Goal: Task Accomplishment & Management: Complete application form

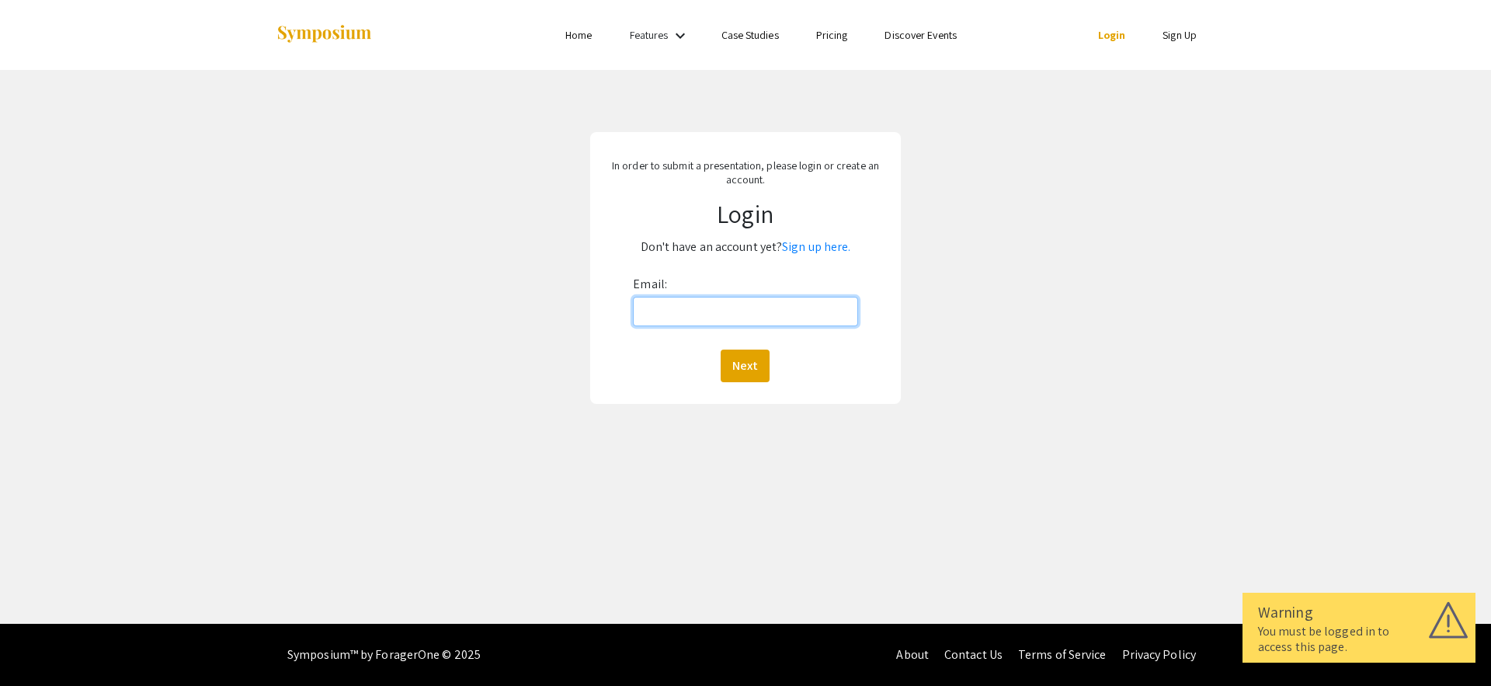
click at [729, 309] on input "Email:" at bounding box center [745, 312] width 224 height 30
type input "jryu16@jh.edu"
click at [772, 360] on div "Next" at bounding box center [745, 365] width 224 height 33
click at [742, 367] on button "Next" at bounding box center [745, 365] width 49 height 33
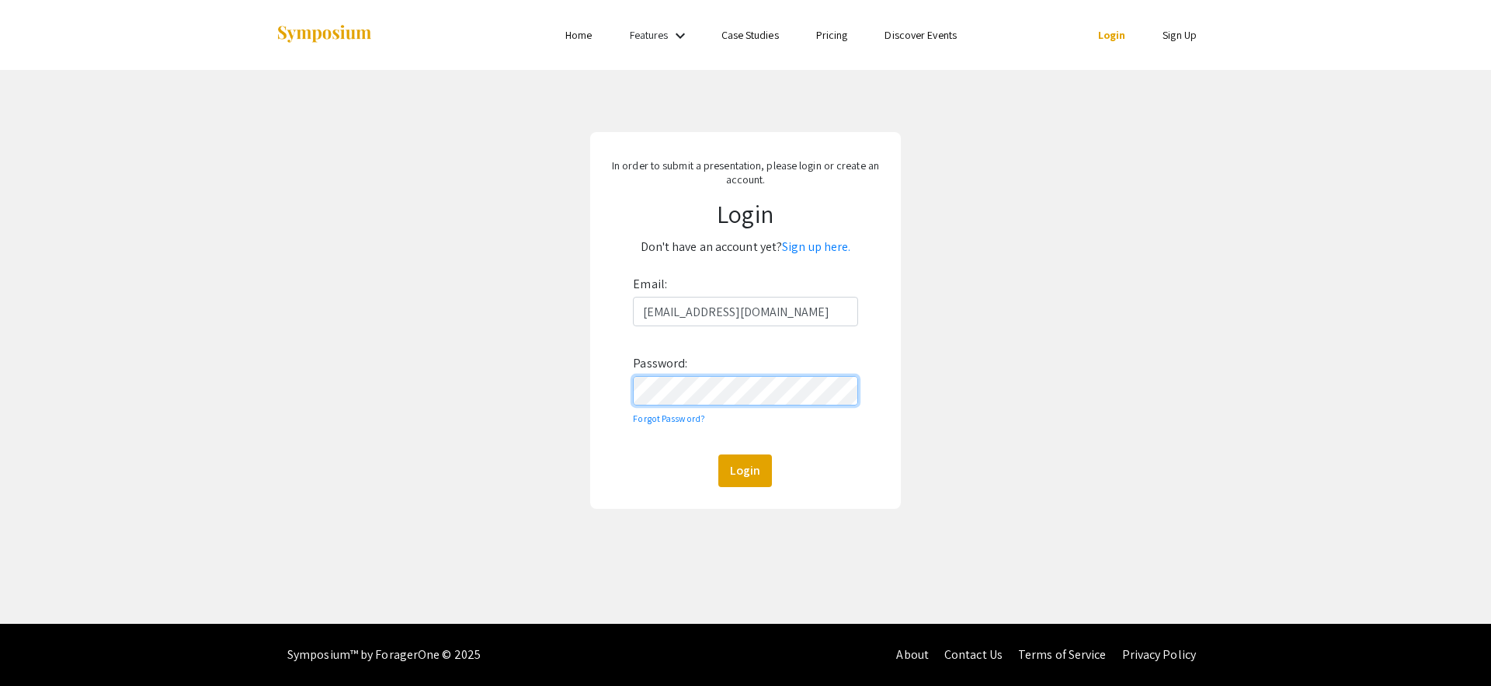
click at [718, 454] on button "Login" at bounding box center [745, 470] width 54 height 33
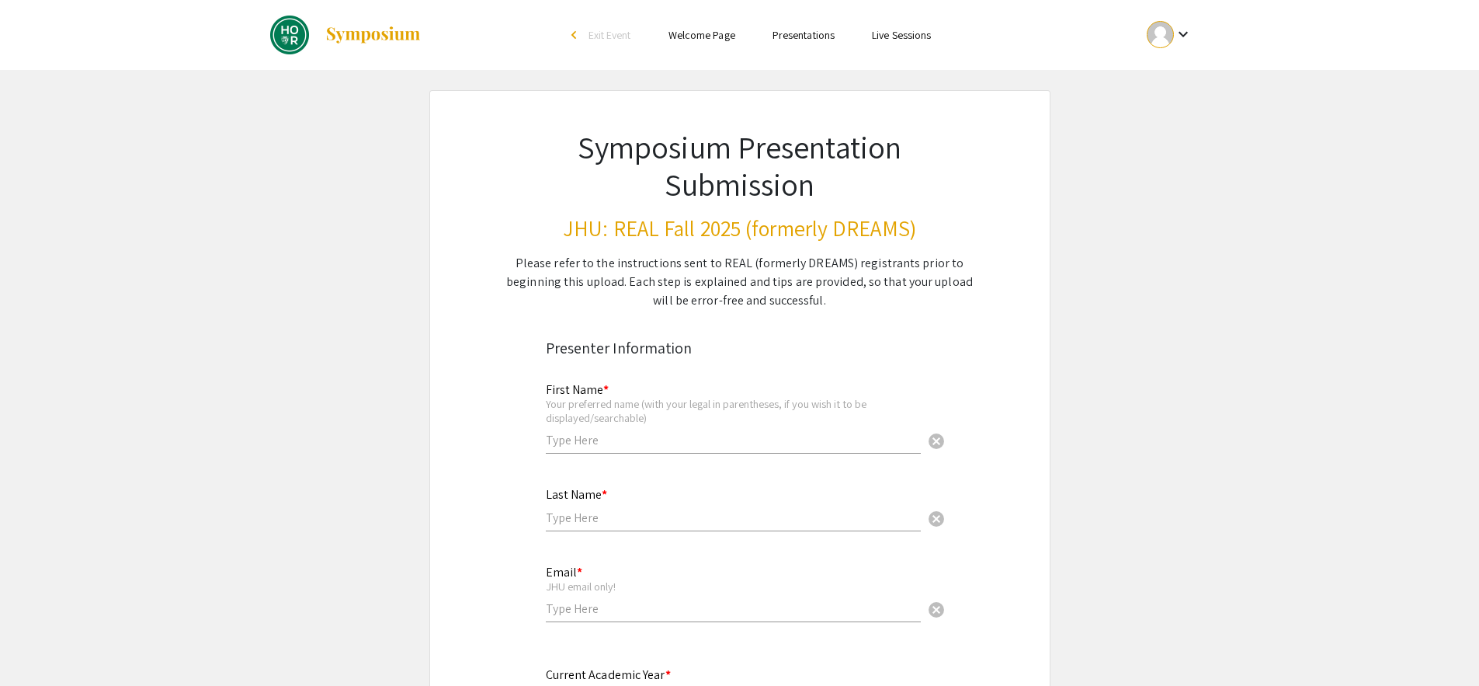
click at [732, 443] on input "text" at bounding box center [733, 440] width 375 height 16
type input "Jooyoung"
type input "Ryu"
type input "jryu16@jh.edu"
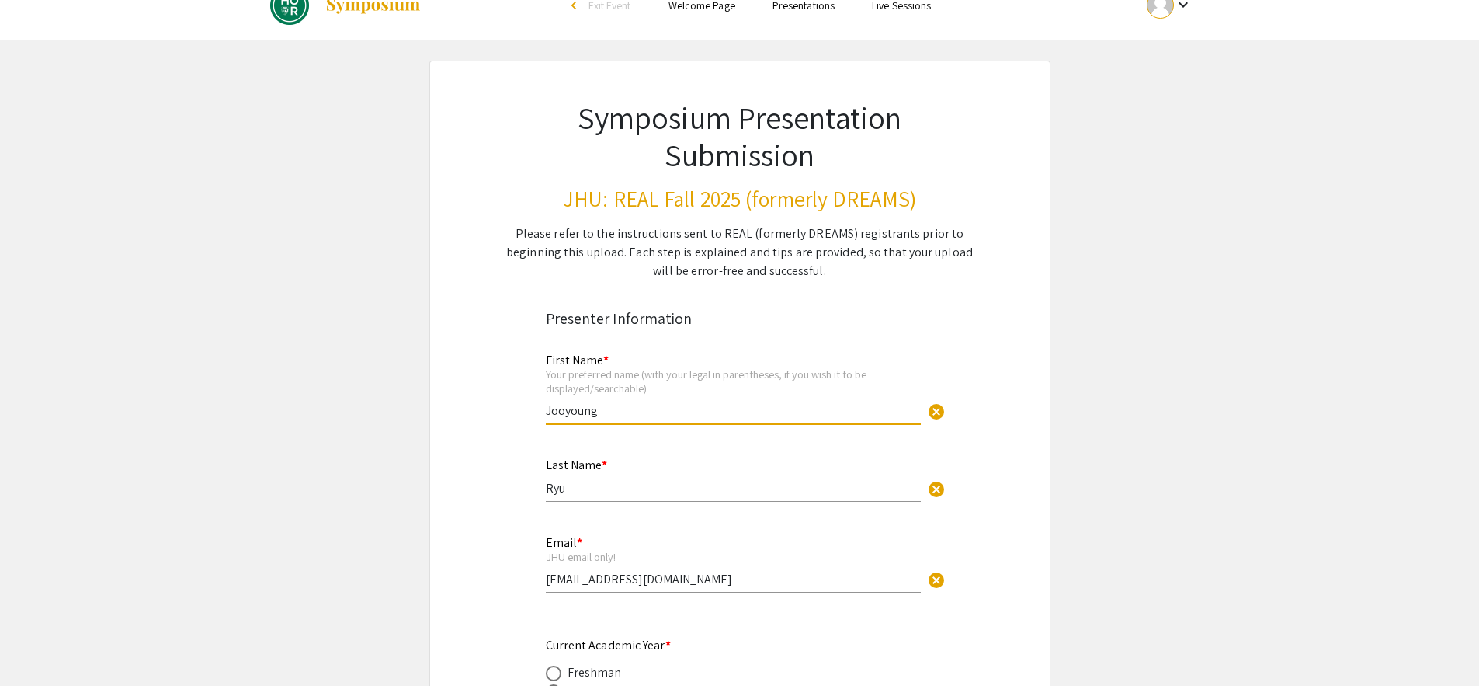
scroll to position [262, 0]
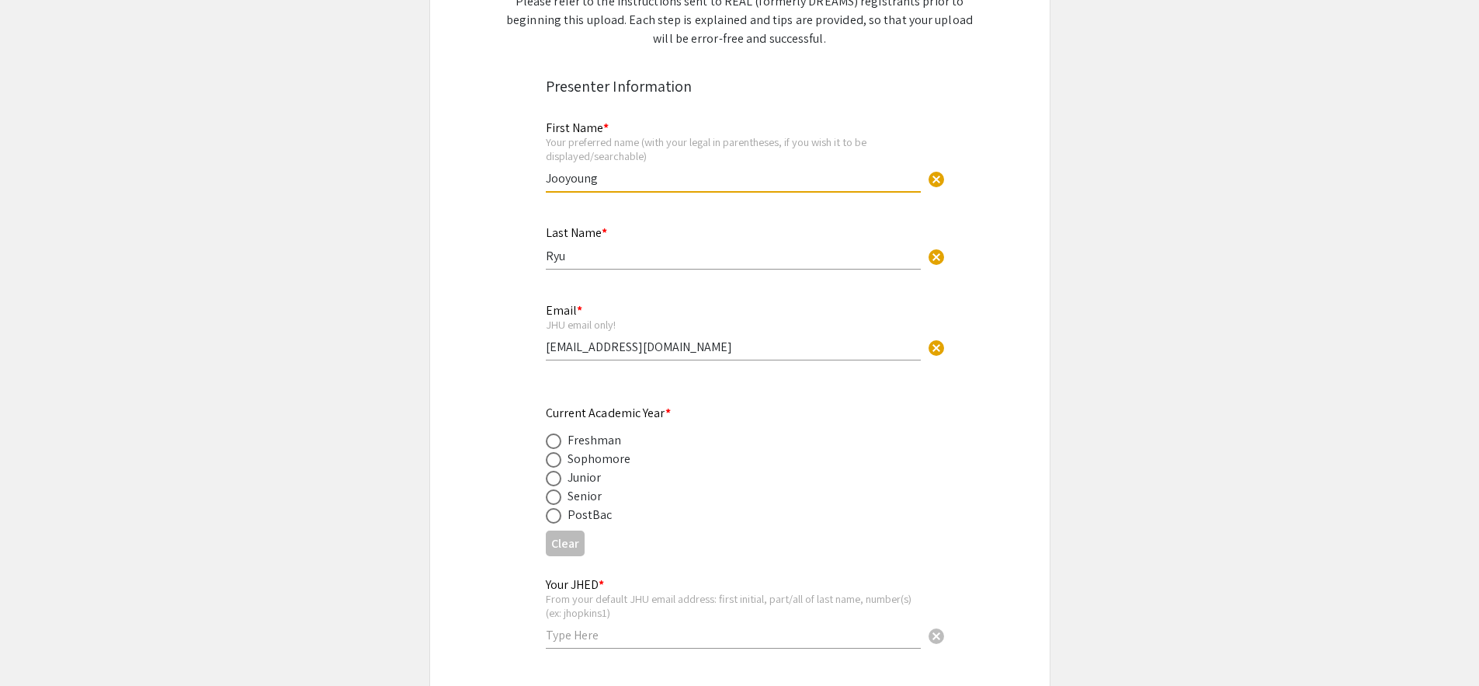
click at [559, 493] on span at bounding box center [554, 497] width 16 height 16
click at [559, 493] on input "radio" at bounding box center [554, 497] width 16 height 16
radio input "true"
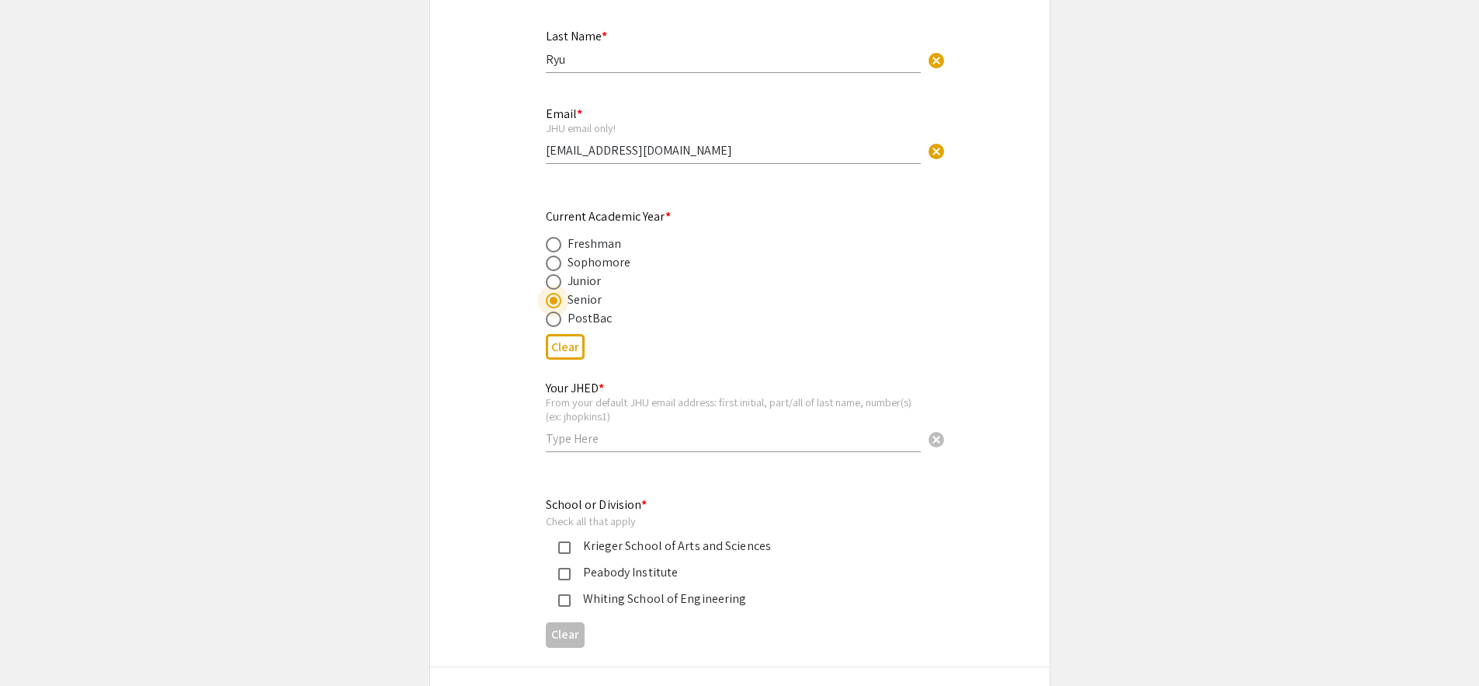
scroll to position [510, 0]
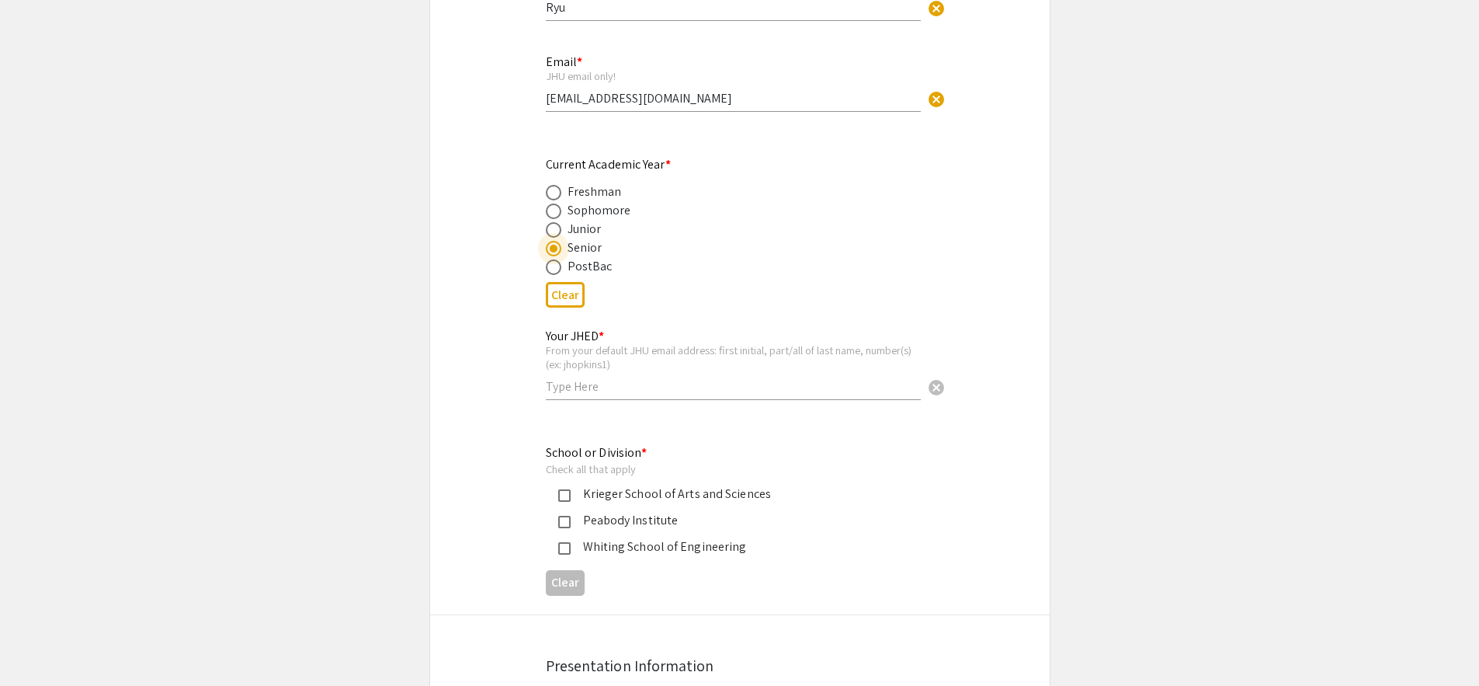
click at [617, 383] on input "text" at bounding box center [733, 386] width 375 height 16
type input "jryu16"
click at [571, 547] on div "Whiting School of Engineering" at bounding box center [734, 546] width 326 height 19
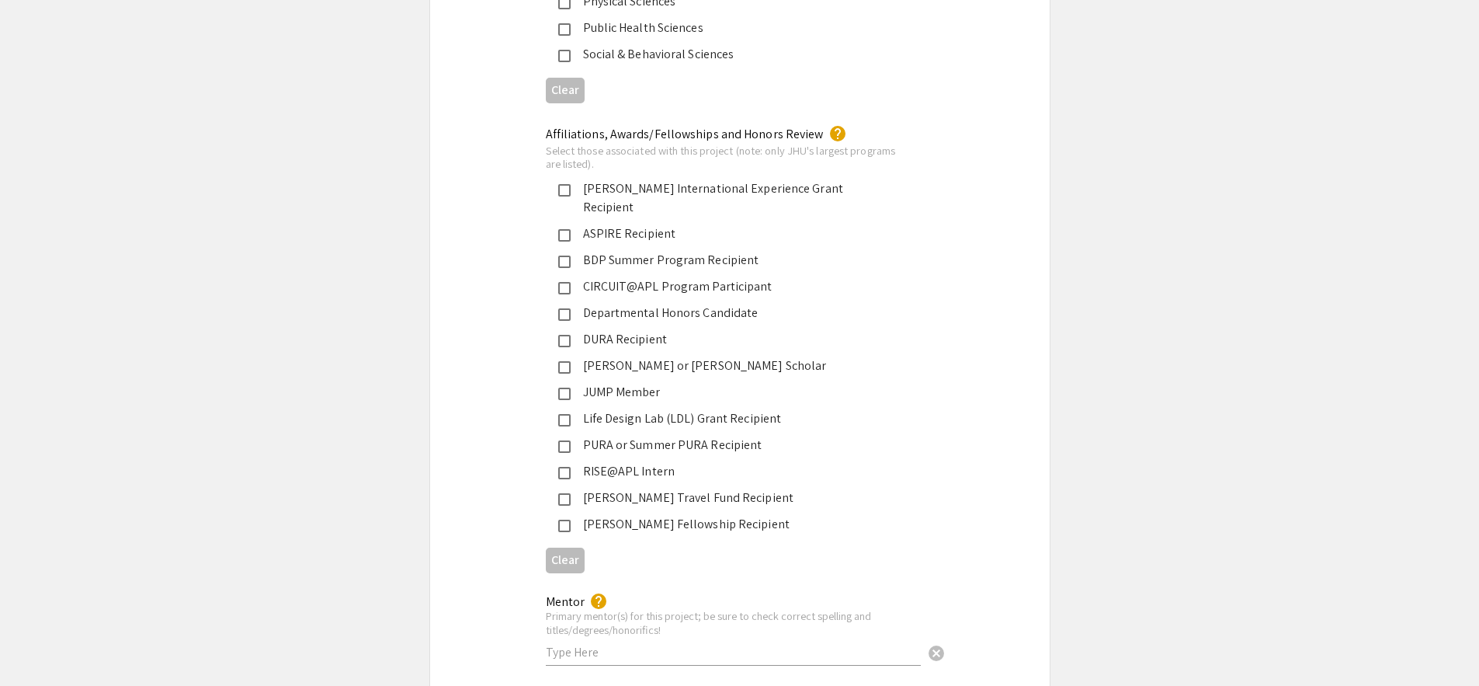
scroll to position [2395, 0]
click at [567, 439] on mat-pseudo-checkbox at bounding box center [564, 445] width 12 height 12
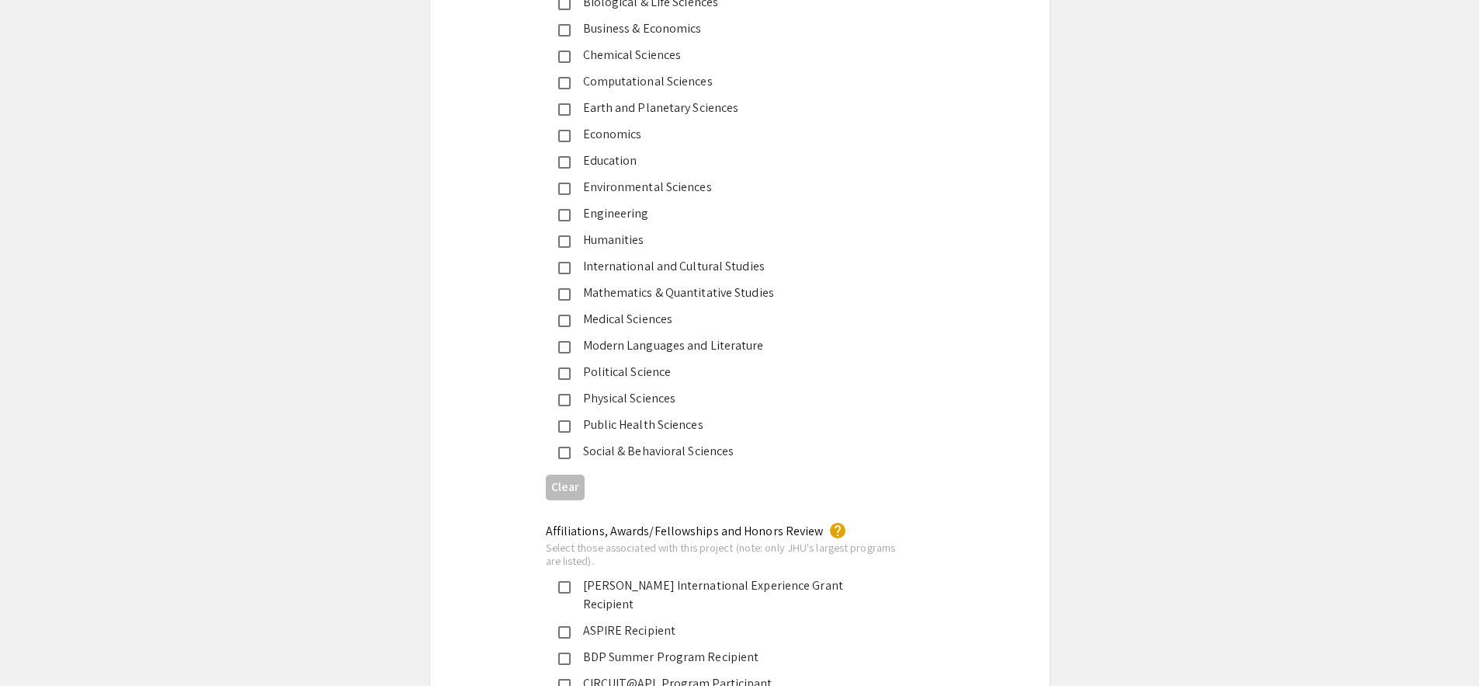
scroll to position [1760, 0]
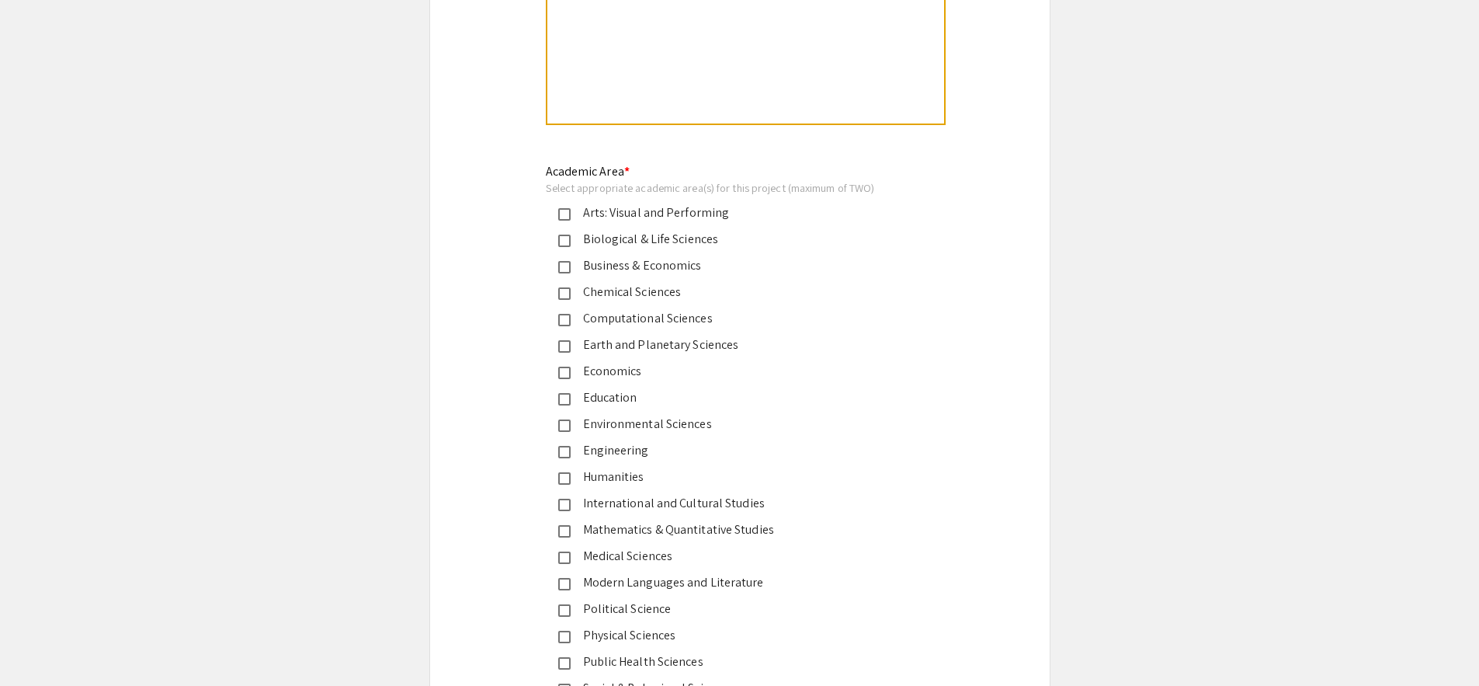
click at [569, 323] on mat-pseudo-checkbox at bounding box center [564, 320] width 12 height 12
click at [558, 241] on mat-pseudo-checkbox at bounding box center [564, 240] width 12 height 12
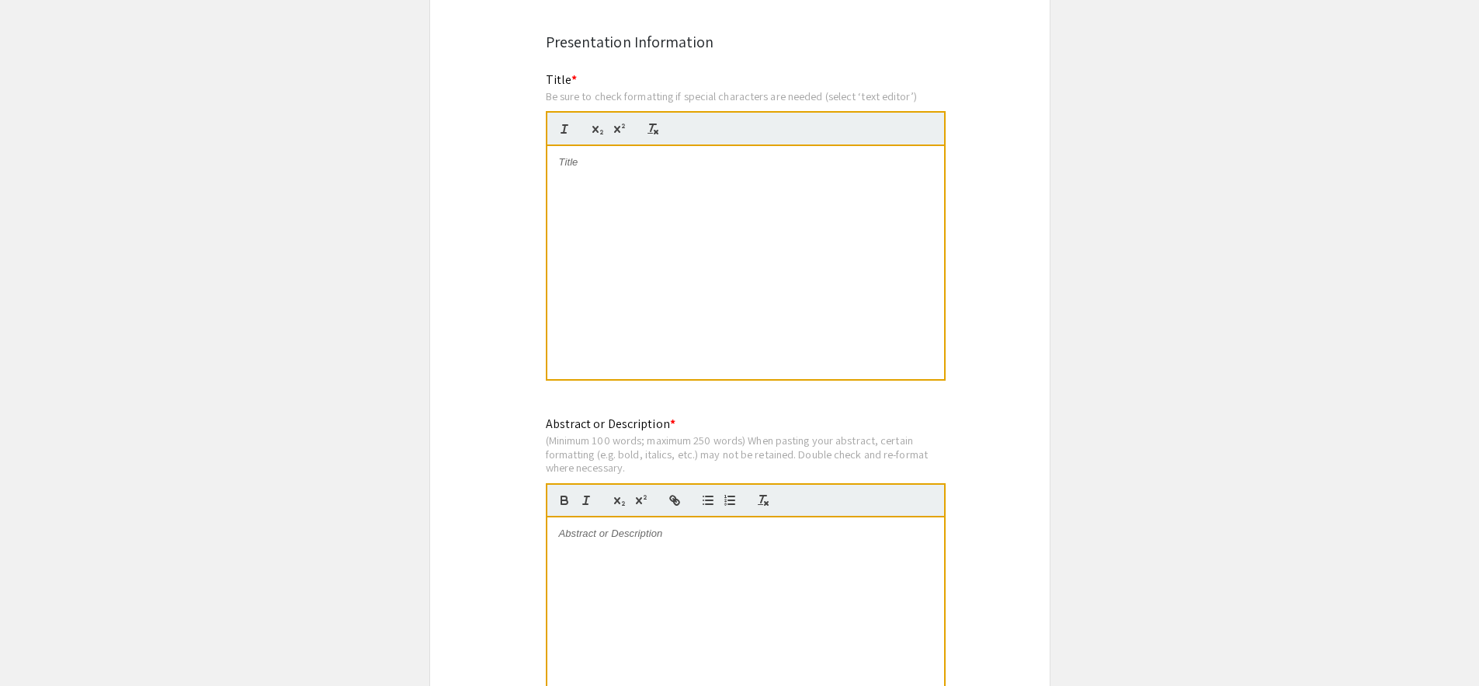
scroll to position [1135, 0]
click at [567, 208] on div at bounding box center [745, 260] width 397 height 233
paste div
click at [681, 180] on strong "Early Identification of Stress Cardiomyopathy" at bounding box center [655, 174] width 193 height 12
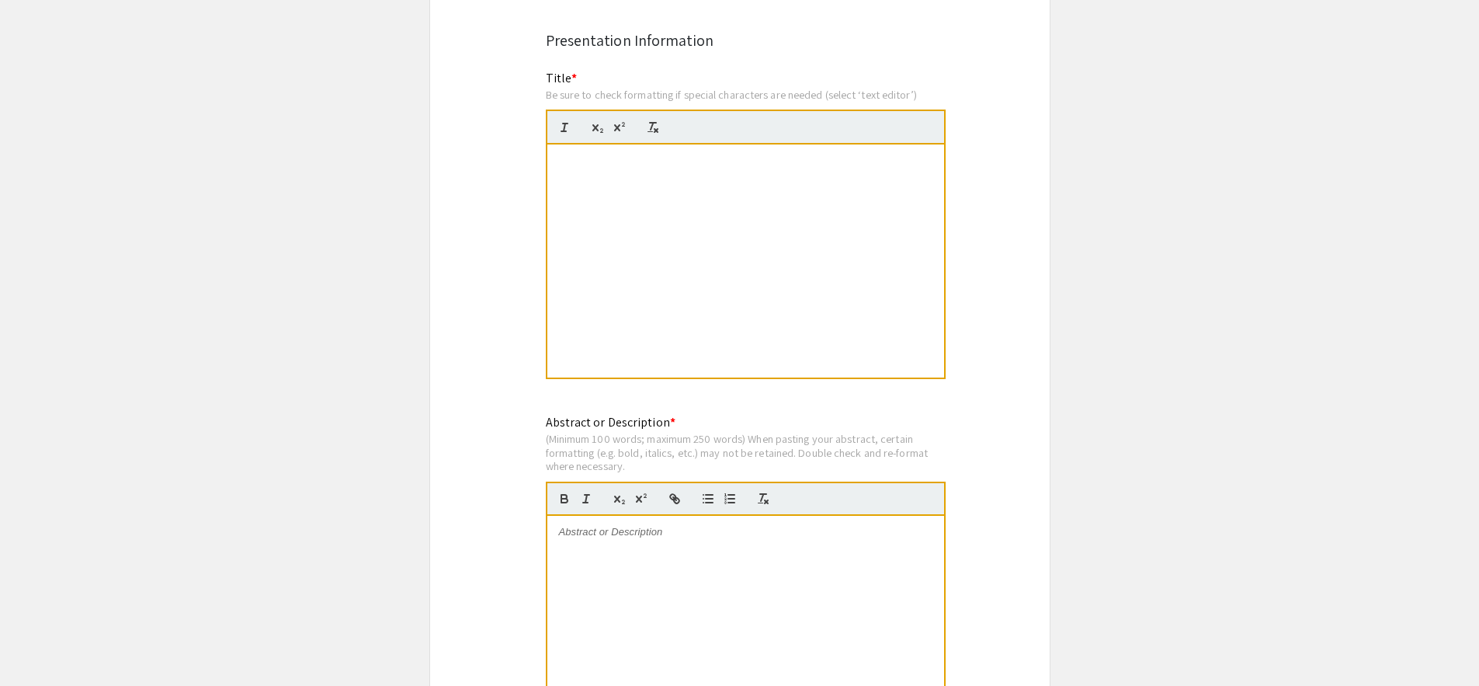
click at [652, 166] on strong "AI-driven Echocardiographic Model for" at bounding box center [653, 161] width 189 height 12
drag, startPoint x: 602, startPoint y: 173, endPoint x: 540, endPoint y: 161, distance: 62.6
click at [540, 161] on div "Title * Be sure to check formatting if special characters are needed (select ‘t…" at bounding box center [740, 235] width 412 height 332
click at [698, 194] on div "AI-driven Echocardiographic Model for Early Identification of Stress Cardiomyop…" at bounding box center [745, 260] width 397 height 233
drag, startPoint x: 669, startPoint y: 193, endPoint x: 521, endPoint y: 130, distance: 160.4
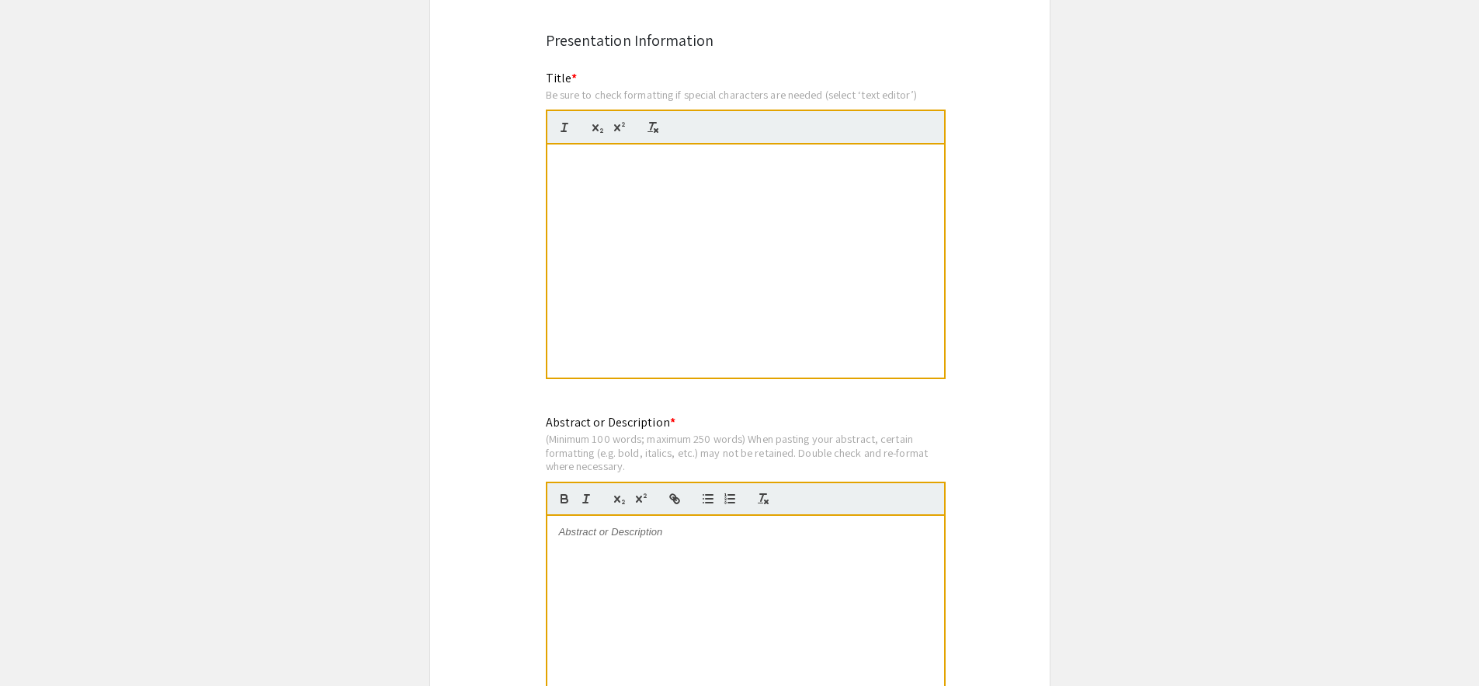
click at [655, 131] on line "button" at bounding box center [656, 130] width 3 height 3
click at [649, 125] on icon "button" at bounding box center [653, 127] width 14 height 14
click at [584, 169] on div at bounding box center [745, 260] width 397 height 233
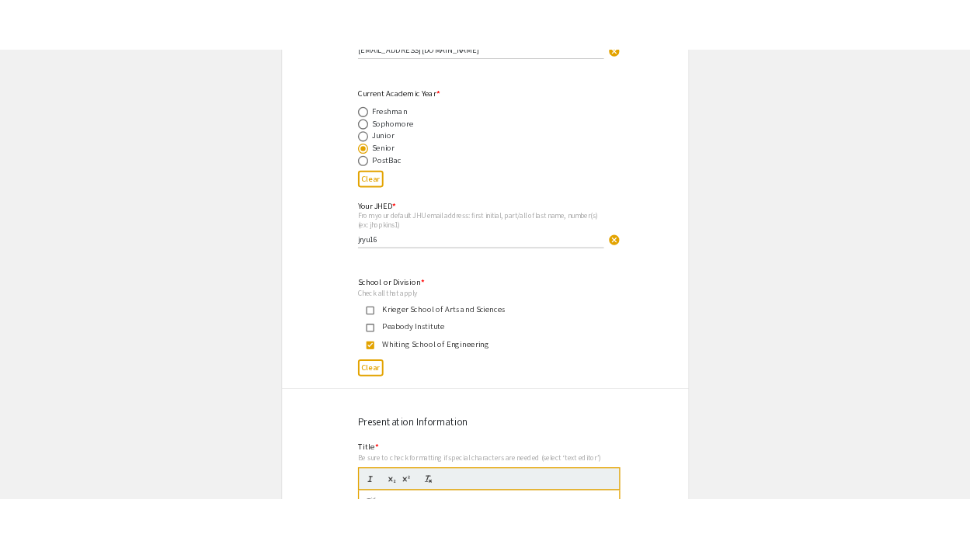
scroll to position [834, 0]
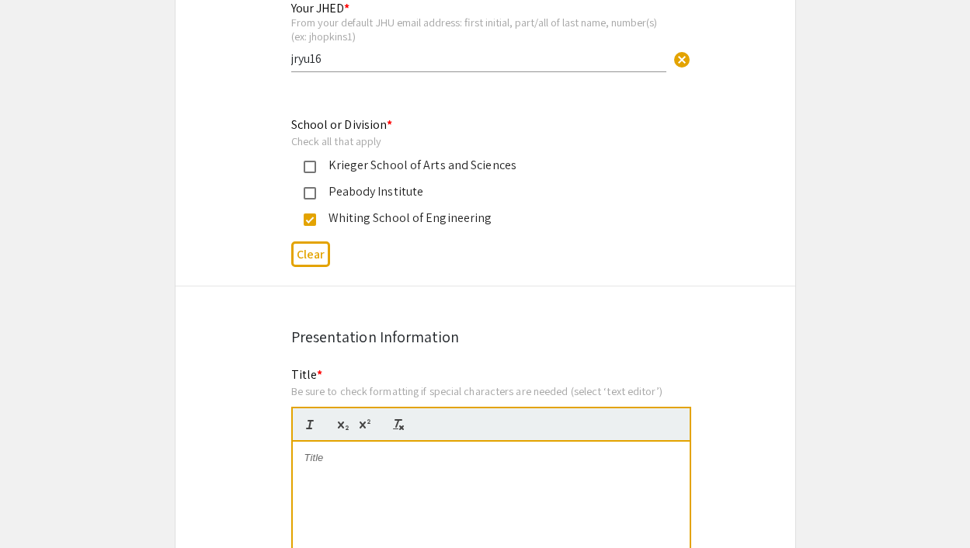
click at [362, 486] on div at bounding box center [491, 558] width 397 height 233
click at [616, 448] on div "AI-driven Echocardiographic Model for Early Identification of" at bounding box center [491, 558] width 397 height 233
click at [620, 463] on p "AI-driven Echocardiographic Model for Early Identification of" at bounding box center [490, 458] width 373 height 14
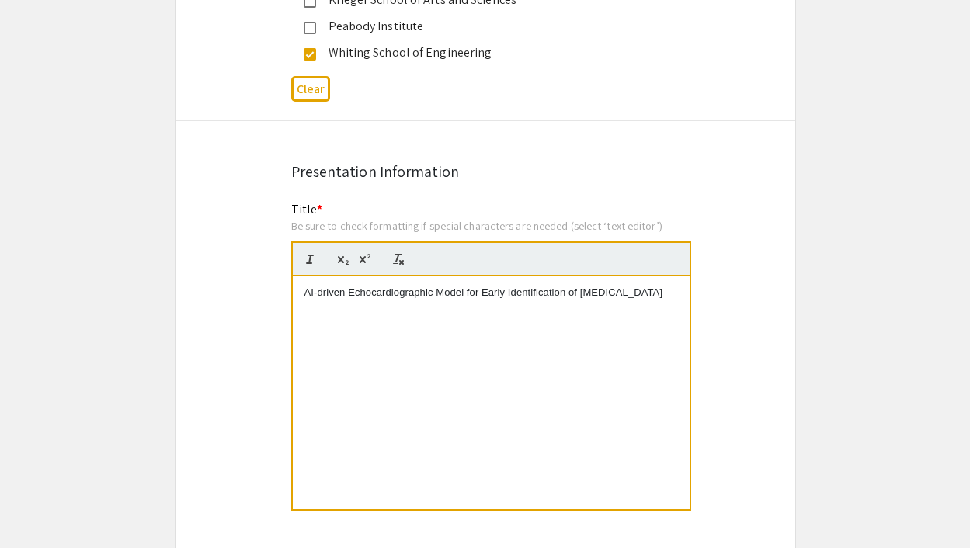
scroll to position [1243, 0]
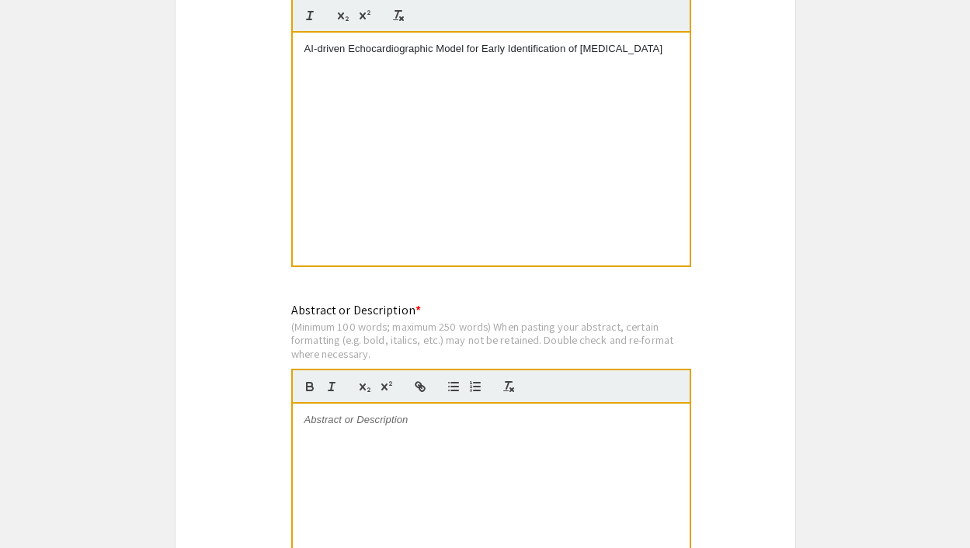
click at [453, 435] on div at bounding box center [491, 520] width 397 height 233
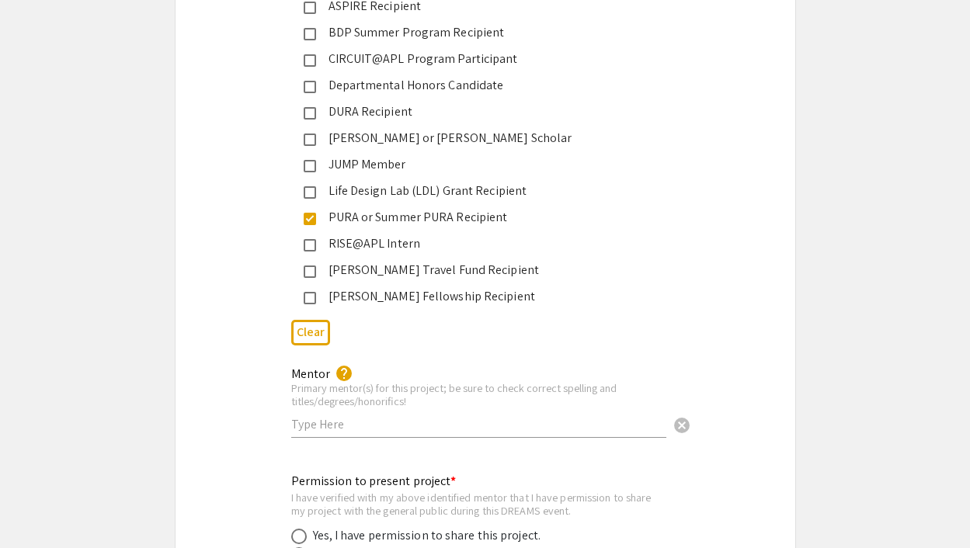
scroll to position [2704, 0]
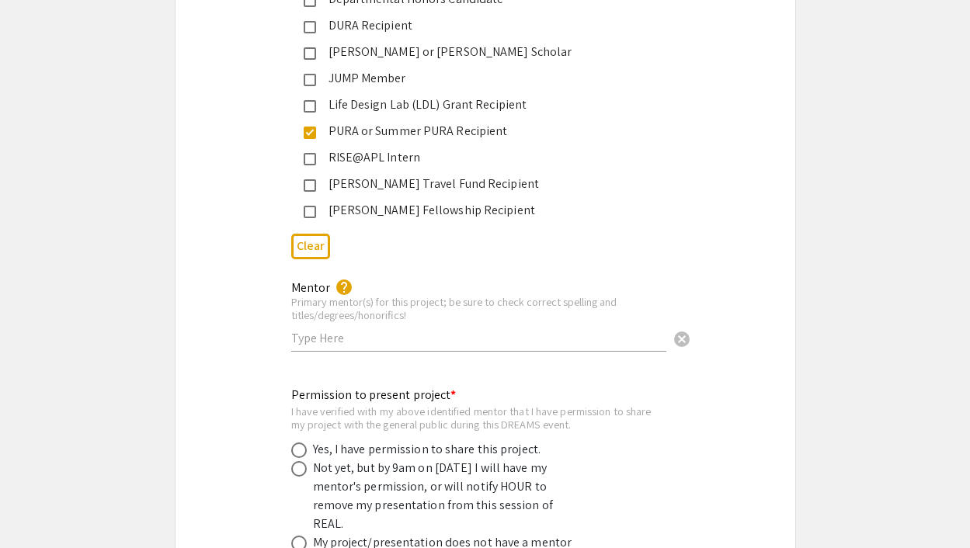
click at [444, 330] on input "text" at bounding box center [478, 338] width 375 height 16
type input "Robert D. Stevens, MD"
click at [297, 443] on span at bounding box center [299, 451] width 16 height 16
click at [297, 443] on input "radio" at bounding box center [299, 451] width 16 height 16
radio input "true"
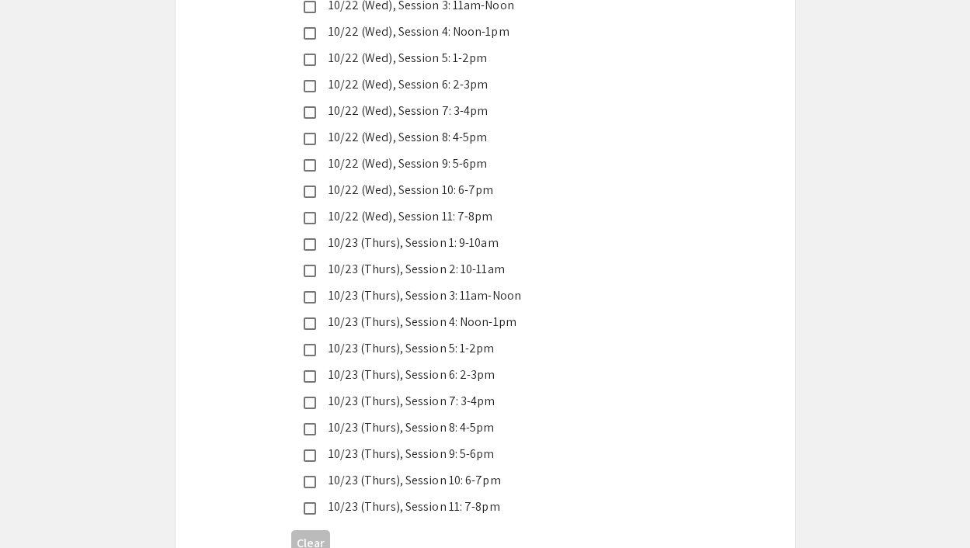
scroll to position [4465, 0]
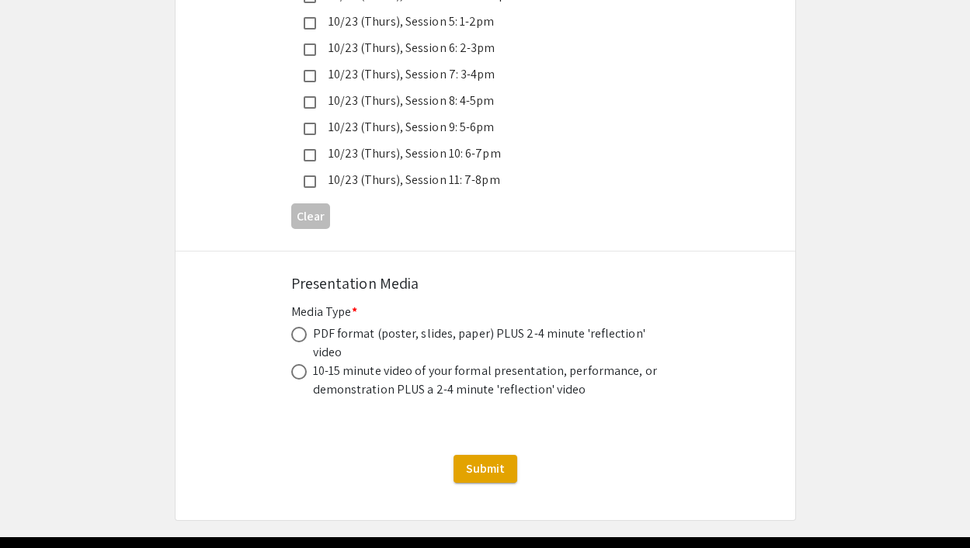
click at [297, 327] on span at bounding box center [299, 335] width 16 height 16
click at [297, 327] on input "radio" at bounding box center [299, 335] width 16 height 16
radio input "true"
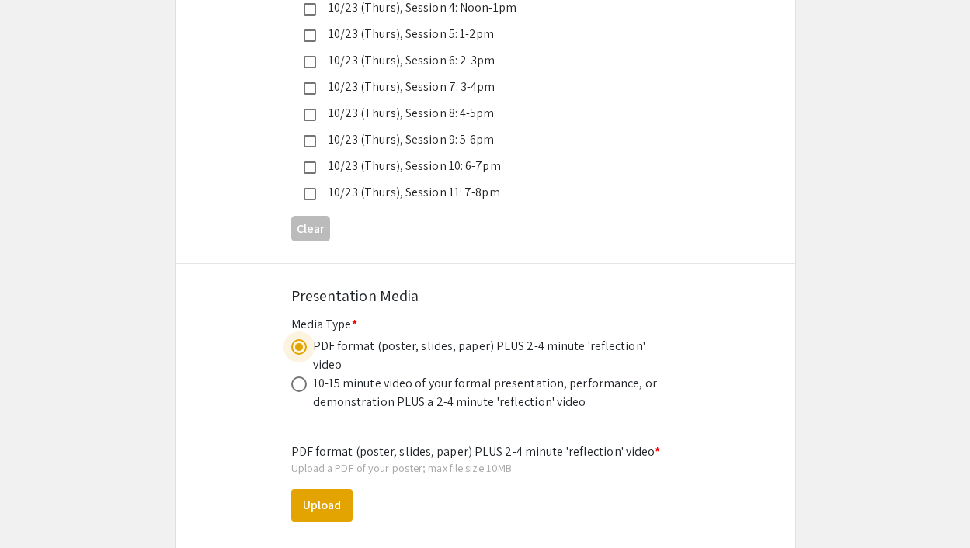
scroll to position [4453, 0]
click at [321, 489] on button "Upload" at bounding box center [321, 505] width 61 height 33
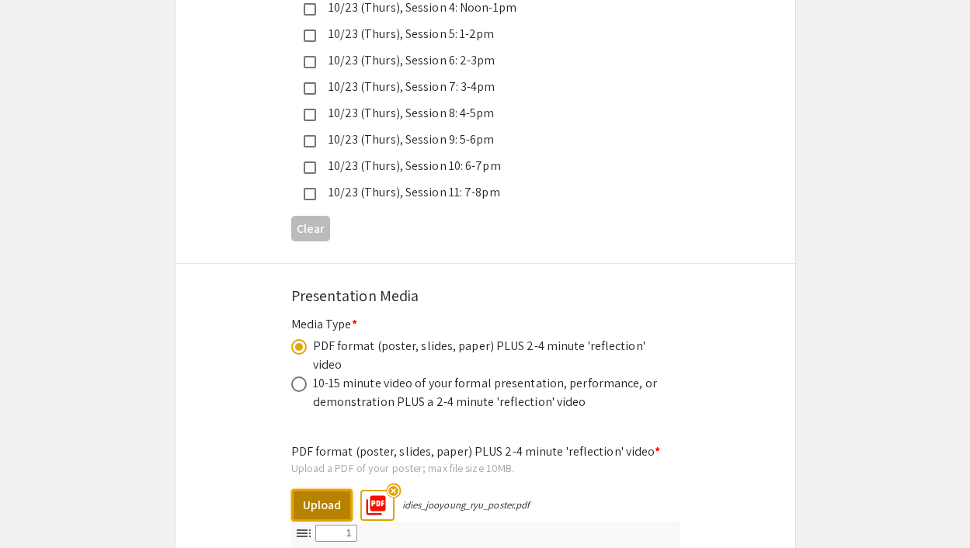
select select "custom"
type input "0"
select select "custom"
type input "1"
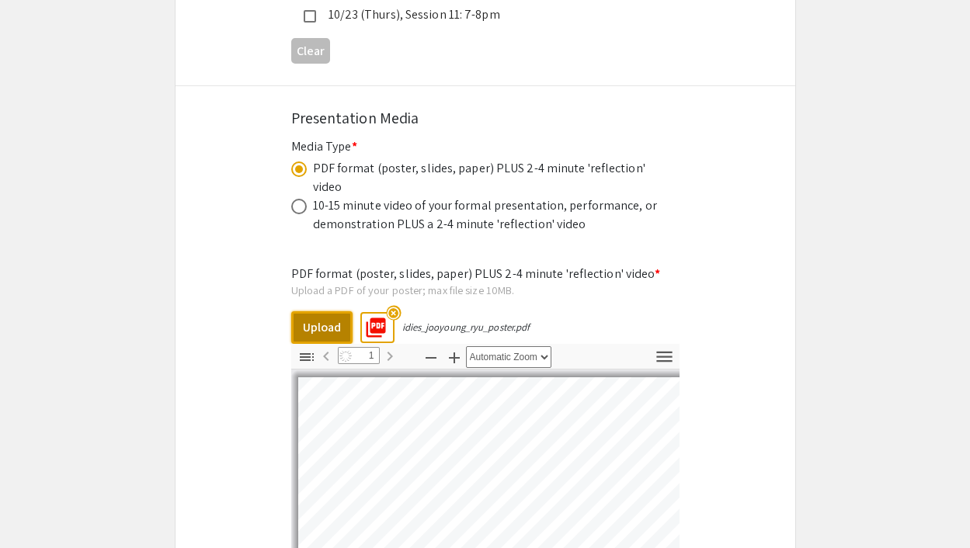
select select "auto"
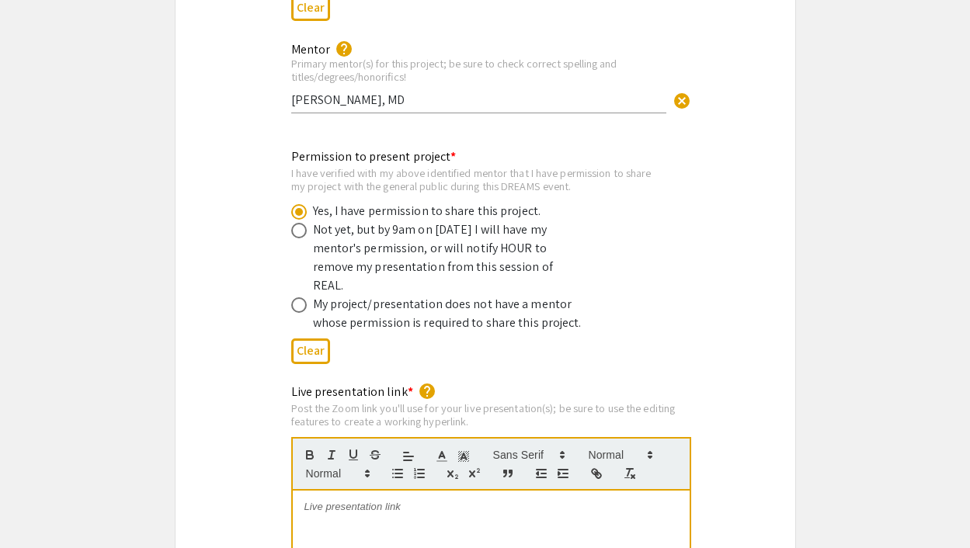
scroll to position [2634, 0]
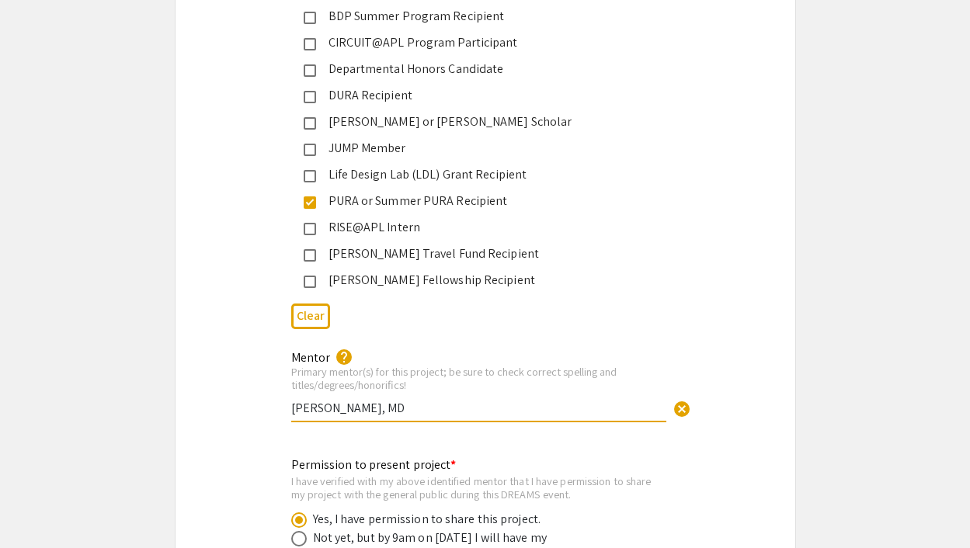
drag, startPoint x: 419, startPoint y: 391, endPoint x: 233, endPoint y: 388, distance: 186.4
click at [233, 388] on div "Mentor help Primary mentor(s) for this project; be sure to check correct spelli…" at bounding box center [485, 394] width 620 height 92
paste input ", MBA, FCCM"
type input "Robert D. Stevens, MD, MBA, FCCM"
click at [516, 416] on div "Mentor help Primary mentor(s) for this project; be sure to check correct spelli…" at bounding box center [478, 386] width 375 height 102
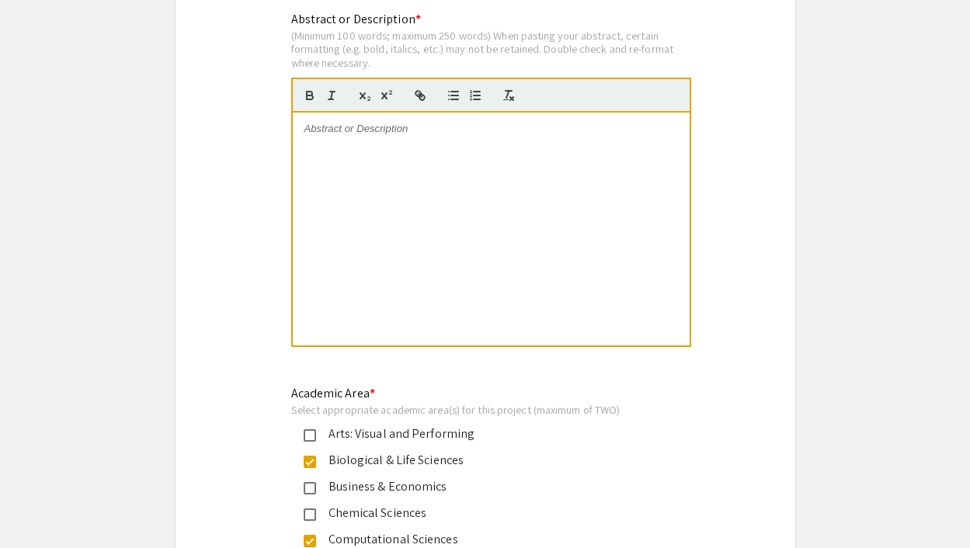
scroll to position [1494, 0]
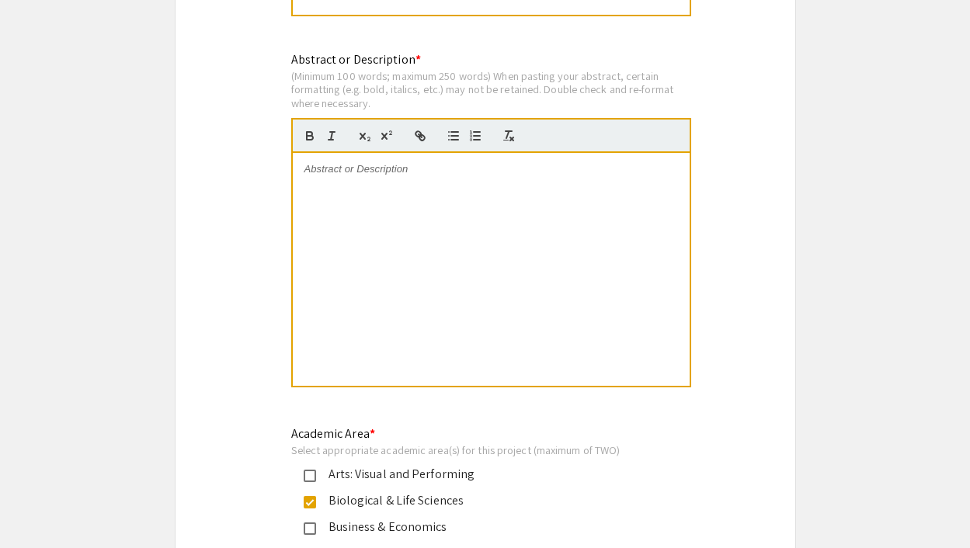
click at [414, 222] on div at bounding box center [491, 269] width 397 height 233
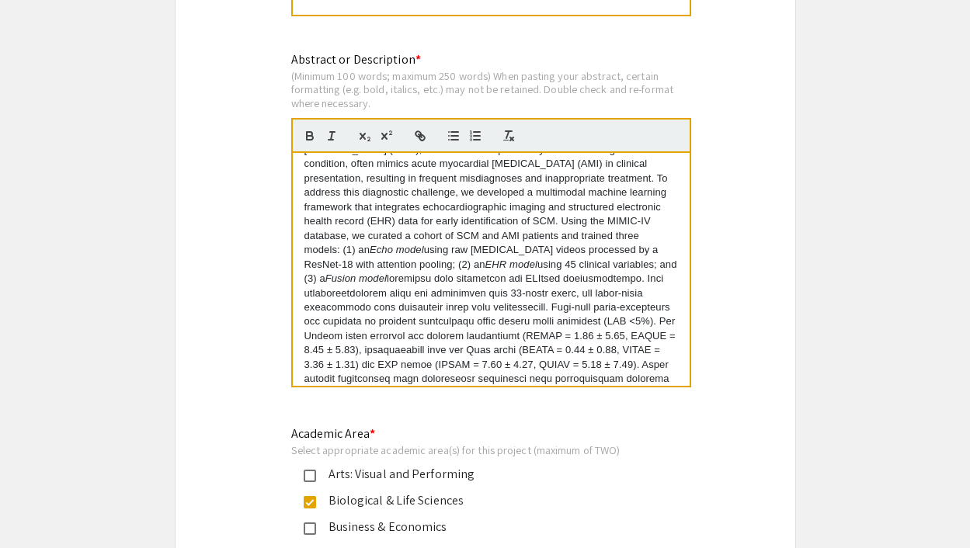
scroll to position [0, 0]
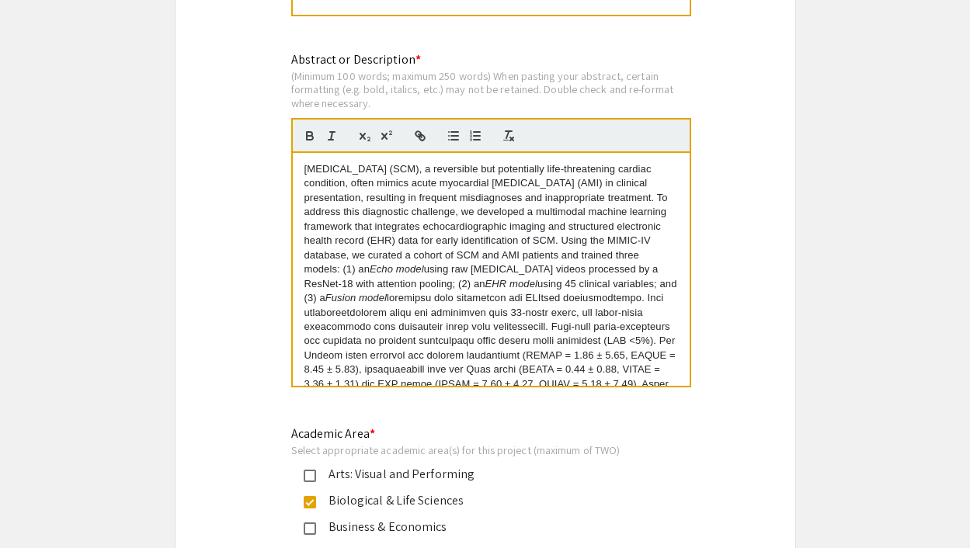
click at [449, 171] on p "Stress cardiomyopathy (SCM), a reversible but potentially life-threatening card…" at bounding box center [490, 334] width 373 height 344
click at [452, 169] on p "Stress cardiomyopathy (SCM), a reversible but potentially life-threatening card…" at bounding box center [490, 334] width 373 height 344
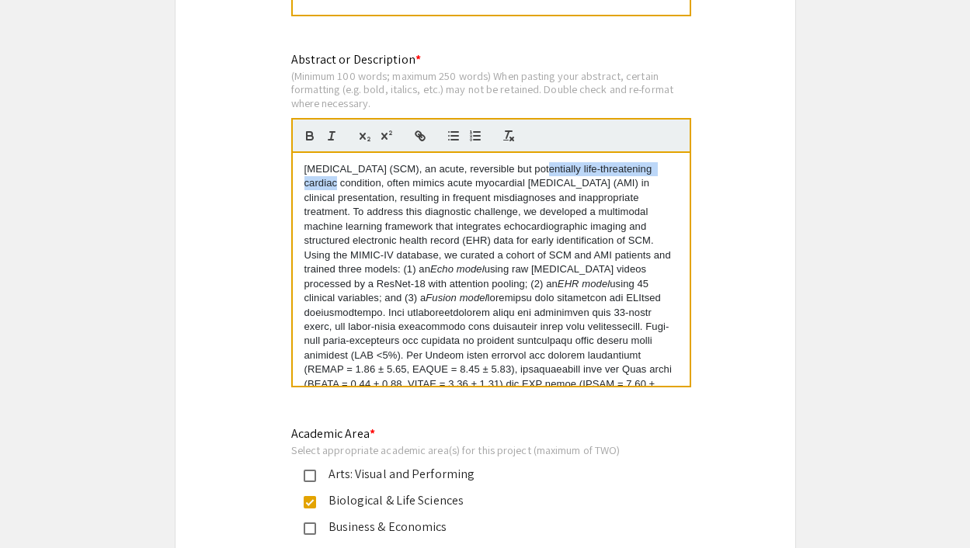
drag, startPoint x: 538, startPoint y: 172, endPoint x: 358, endPoint y: 192, distance: 181.3
click at [358, 192] on p "Stress cardiomyopathy (SCM), an acute, reversible but potentially life-threaten…" at bounding box center [490, 341] width 373 height 358
click at [547, 174] on p "Stress cardiomyopathy (SCM), an acute, reversible but potentially life-threaten…" at bounding box center [490, 341] width 373 height 358
click at [536, 174] on p "Stress cardiomyopathy (SCM), an acute, reversible but potentially life-threaten…" at bounding box center [490, 341] width 373 height 358
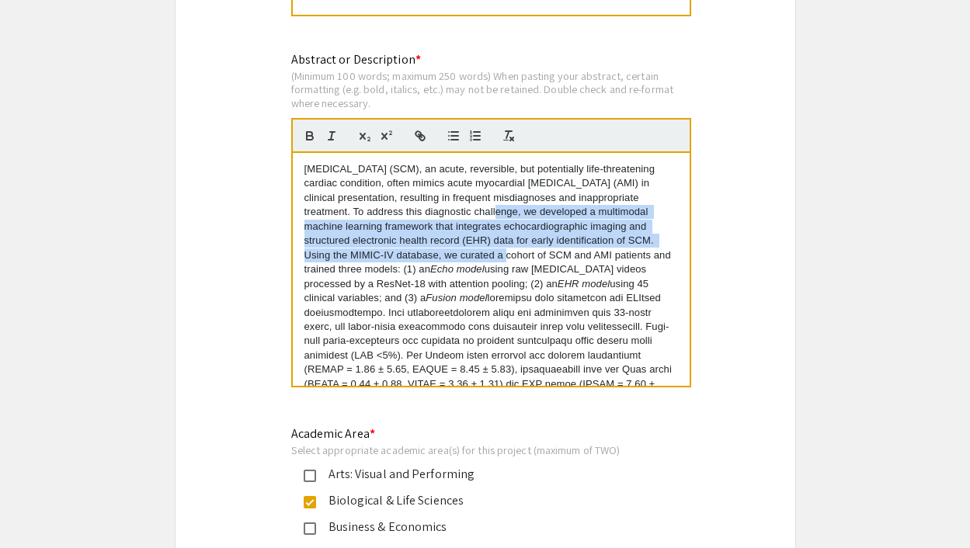
drag, startPoint x: 487, startPoint y: 212, endPoint x: 495, endPoint y: 257, distance: 45.8
click at [495, 257] on p "Stress cardiomyopathy (SCM), an acute, reversible, but potentially life-threate…" at bounding box center [490, 341] width 373 height 358
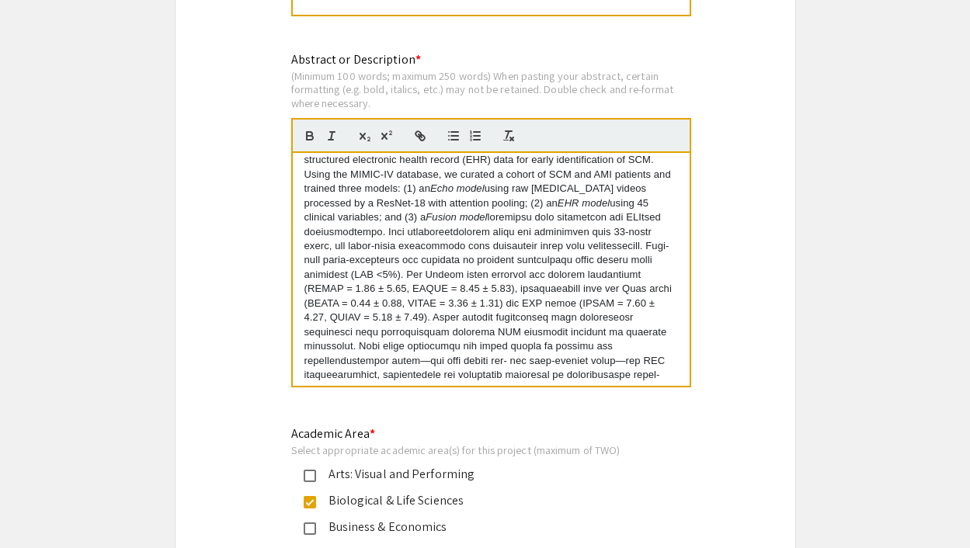
scroll to position [81, 0]
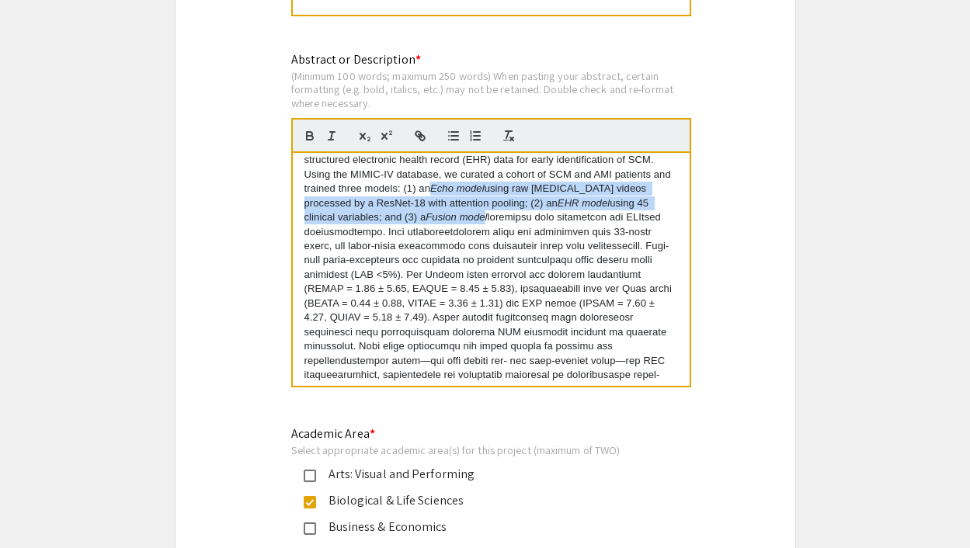
drag, startPoint x: 453, startPoint y: 188, endPoint x: 488, endPoint y: 217, distance: 46.3
click at [488, 217] on p "Stress cardiomyopathy (SCM), an acute, reversible, but potentially life-threate…" at bounding box center [490, 261] width 373 height 358
click at [331, 134] on icon "button" at bounding box center [332, 136] width 14 height 14
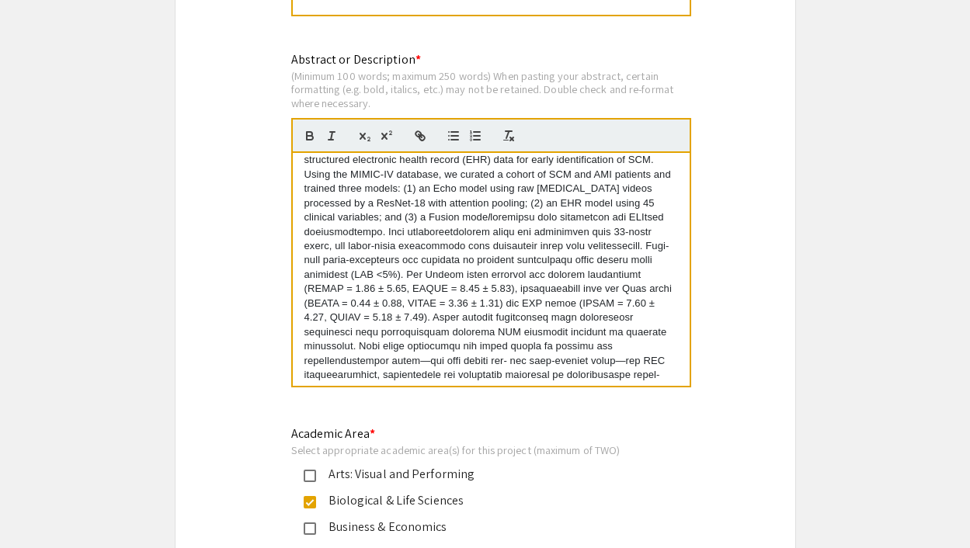
click at [452, 231] on p "Stress cardiomyopathy (SCM), an acute, reversible, but potentially life-threate…" at bounding box center [490, 261] width 373 height 358
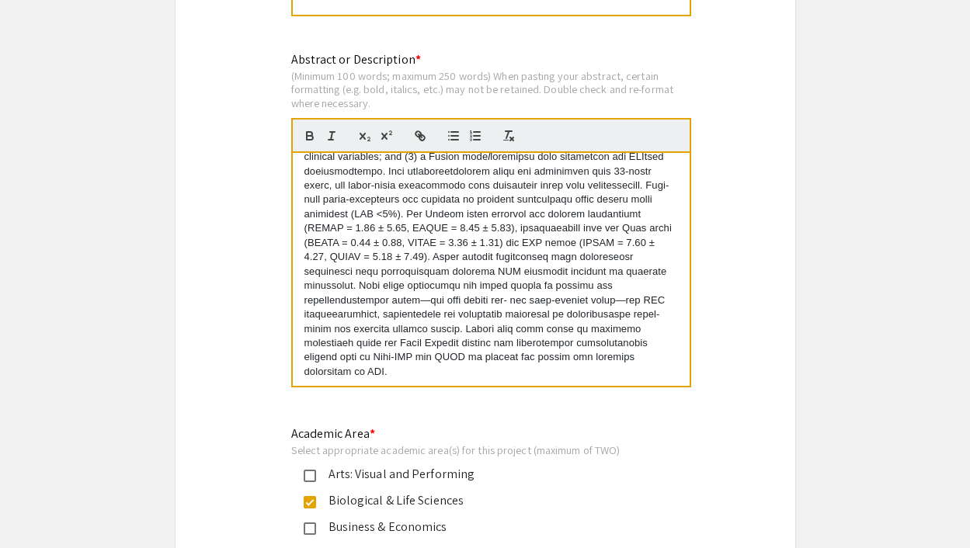
scroll to position [144, 0]
click at [559, 376] on p "Stress cardiomyopathy (SCM), an acute, reversible, but potentially life-threate…" at bounding box center [490, 198] width 373 height 358
click at [571, 363] on p "Stress cardiomyopathy (SCM), an acute, reversible, but potentially life-threate…" at bounding box center [490, 198] width 373 height 358
click at [551, 370] on p "Stress cardiomyopathy (SCM), an acute, reversible, but potentially life-threate…" at bounding box center [490, 198] width 373 height 358
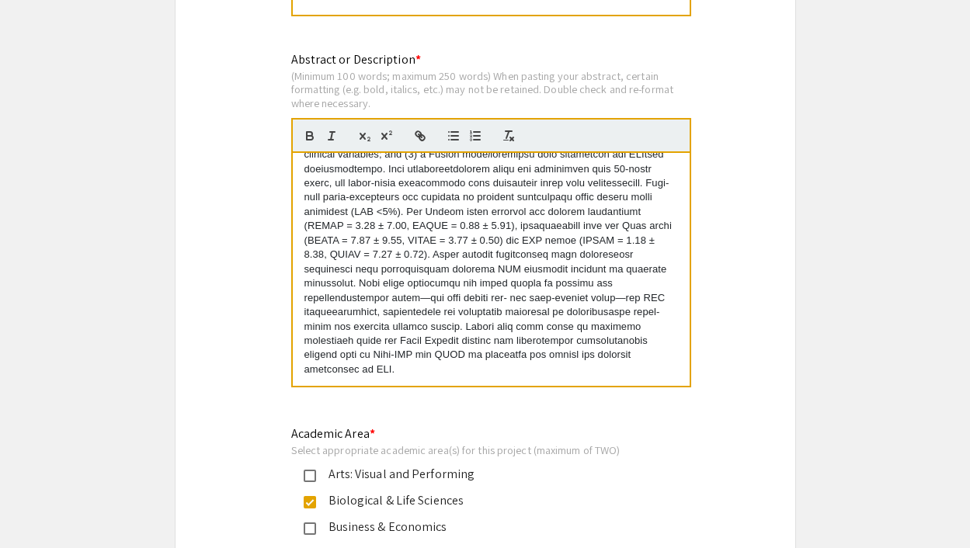
click at [383, 377] on p "Stress cardiomyopathy (SCM), an acute, reversible, but potentially life-threate…" at bounding box center [490, 198] width 373 height 358
drag, startPoint x: 518, startPoint y: 302, endPoint x: 526, endPoint y: 302, distance: 8.5
click at [526, 302] on p "Stress cardiomyopathy (SCM), an acute, reversible, but potentially life-threate…" at bounding box center [490, 198] width 373 height 358
click at [377, 314] on p "Stress cardiomyopathy (SCM), an acute, reversible, but potentially life-threate…" at bounding box center [490, 198] width 373 height 358
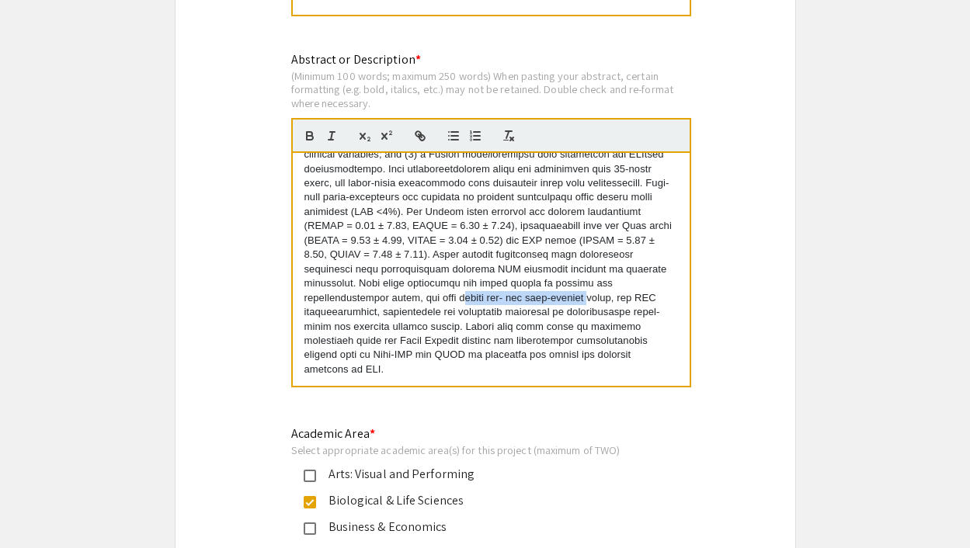
drag, startPoint x: 559, startPoint y: 302, endPoint x: 345, endPoint y: 312, distance: 214.5
click at [345, 312] on p "Stress cardiomyopathy (SCM), an acute, reversible, but potentially life-threate…" at bounding box center [490, 198] width 373 height 358
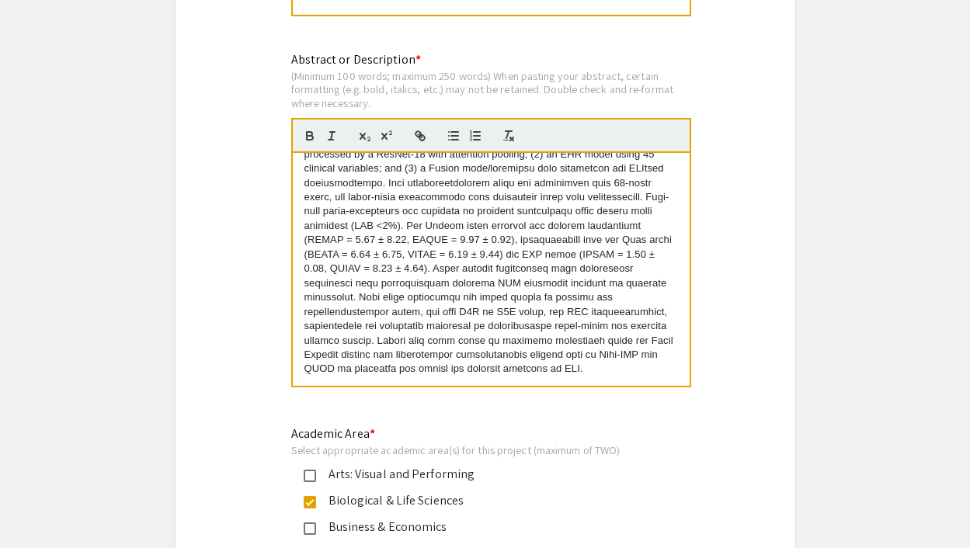
click at [622, 301] on p "Stress cardiomyopathy (SCM), an acute, reversible, but potentially life-threate…" at bounding box center [490, 205] width 373 height 344
click at [621, 301] on p "Stress cardiomyopathy (SCM), an acute, reversible, but potentially life-threate…" at bounding box center [490, 205] width 373 height 344
click at [552, 298] on p "Stress cardiomyopathy (SCM), an acute, reversible, but potentially life-threate…" at bounding box center [490, 205] width 373 height 344
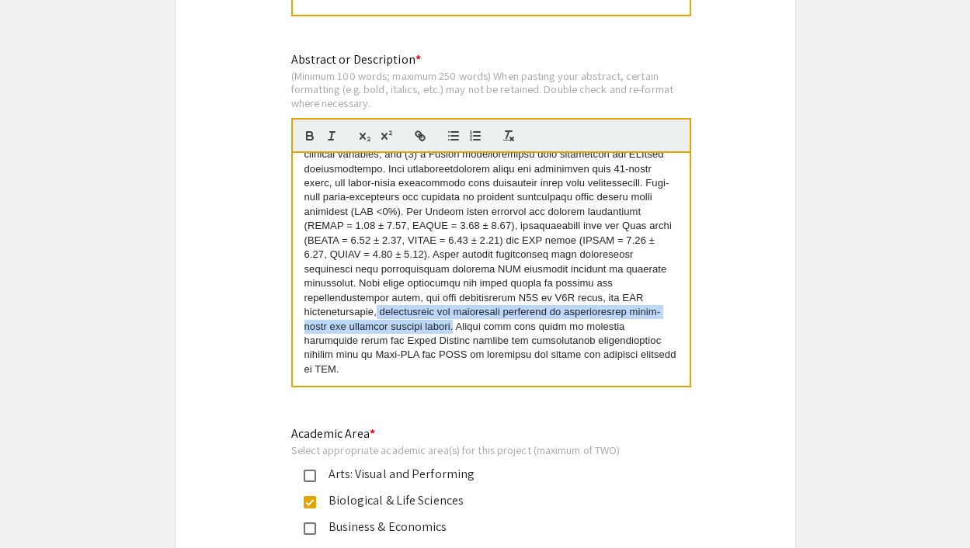
drag, startPoint x: 460, startPoint y: 314, endPoint x: 550, endPoint y: 331, distance: 90.8
click at [550, 331] on p "Stress cardiomyopathy (SCM), an acute, reversible, but potentially life-threate…" at bounding box center [490, 198] width 373 height 358
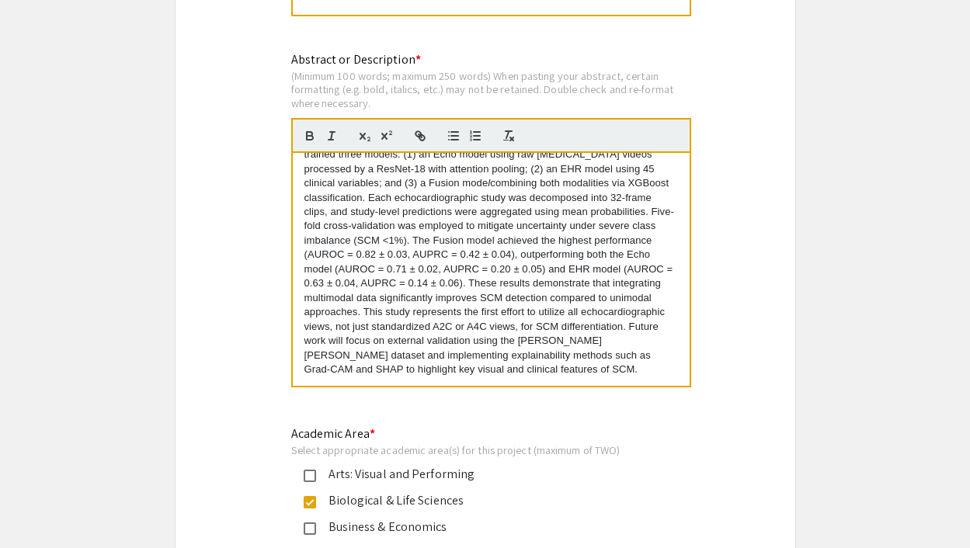
scroll to position [0, 0]
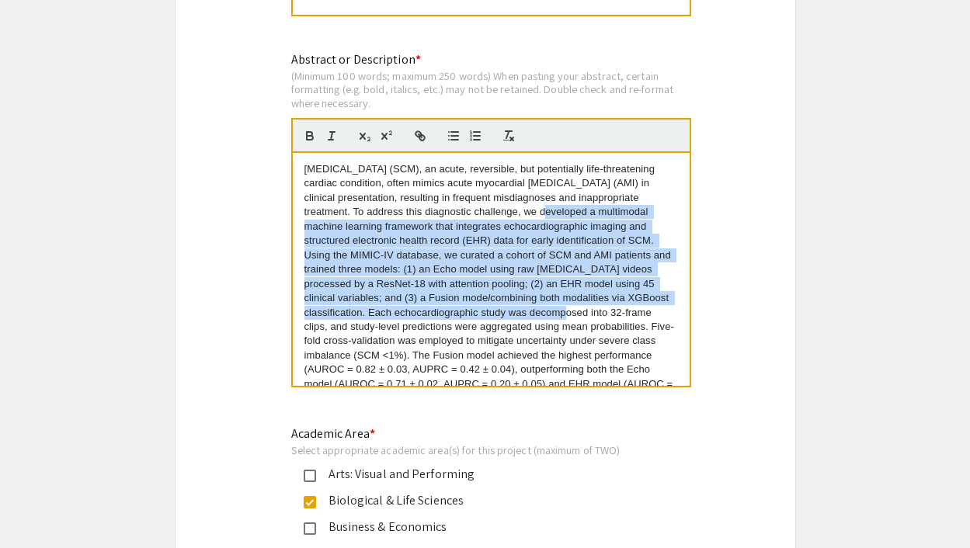
drag, startPoint x: 528, startPoint y: 214, endPoint x: 603, endPoint y: 318, distance: 128.6
click at [603, 318] on p "Stress cardiomyopathy (SCM), an acute, reversible, but potentially life-threate…" at bounding box center [490, 326] width 373 height 329
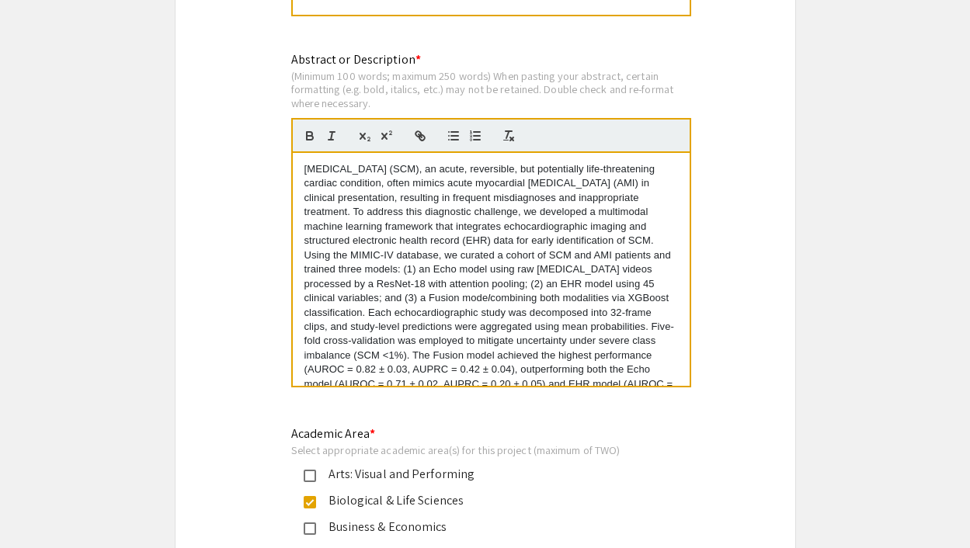
click at [491, 299] on p "Stress cardiomyopathy (SCM), an acute, reversible, but potentially life-threate…" at bounding box center [490, 326] width 373 height 329
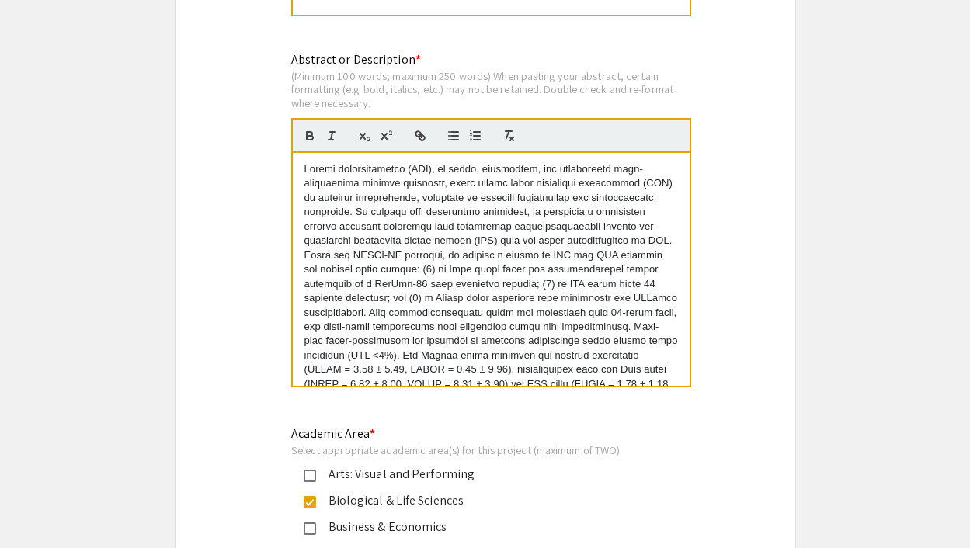
click at [584, 321] on p at bounding box center [490, 326] width 373 height 329
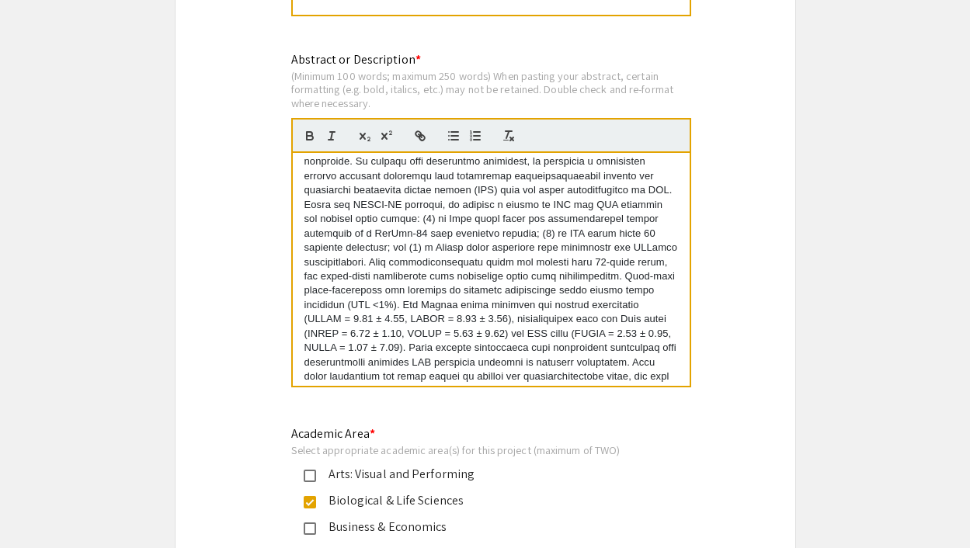
scroll to position [68, 0]
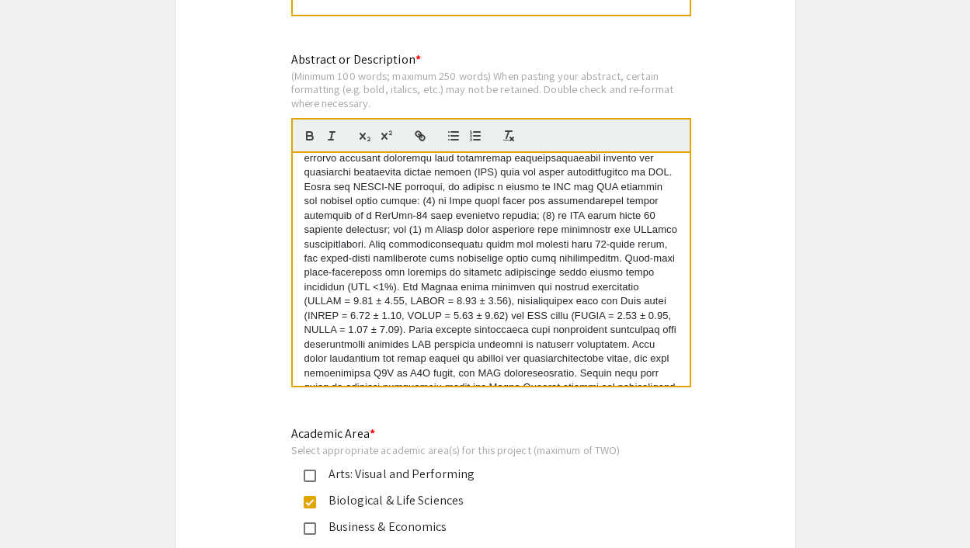
click at [480, 293] on p at bounding box center [490, 258] width 373 height 329
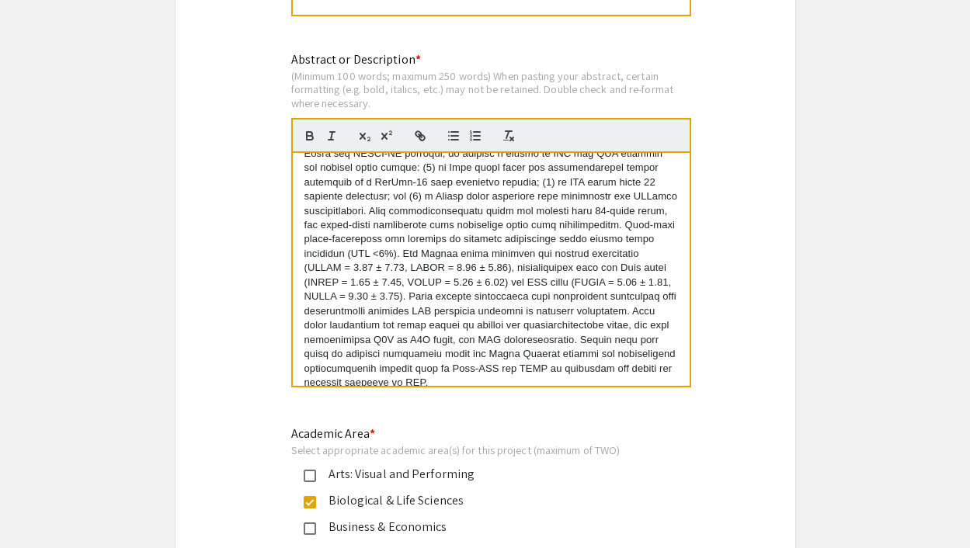
scroll to position [103, 0]
click at [332, 253] on p at bounding box center [490, 223] width 373 height 329
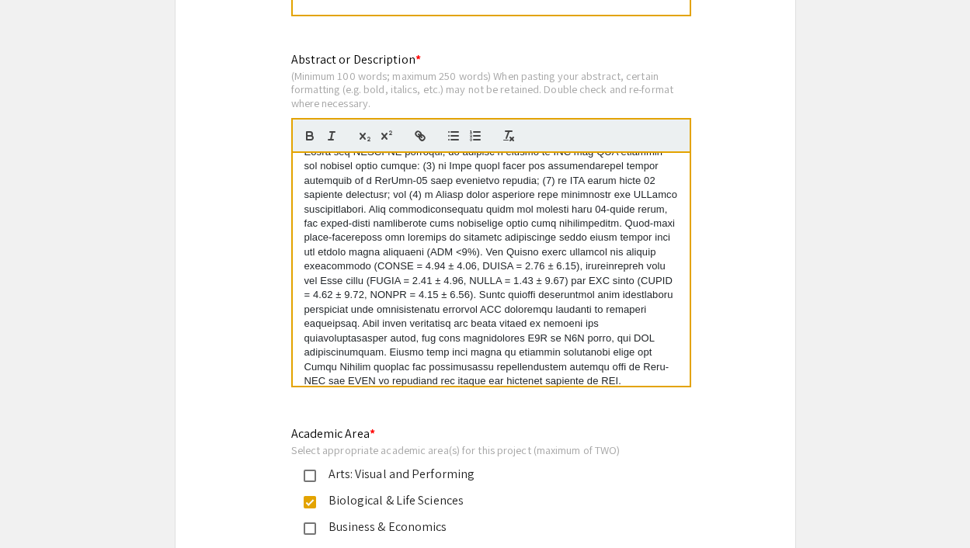
click at [629, 241] on p at bounding box center [490, 223] width 373 height 329
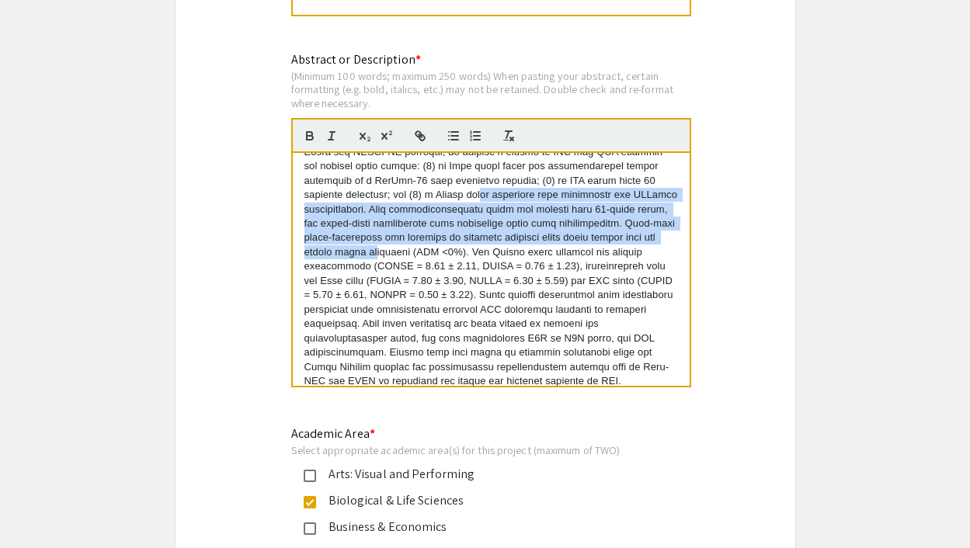
drag, startPoint x: 481, startPoint y: 199, endPoint x: 506, endPoint y: 252, distance: 58.4
click at [506, 252] on p at bounding box center [490, 223] width 373 height 329
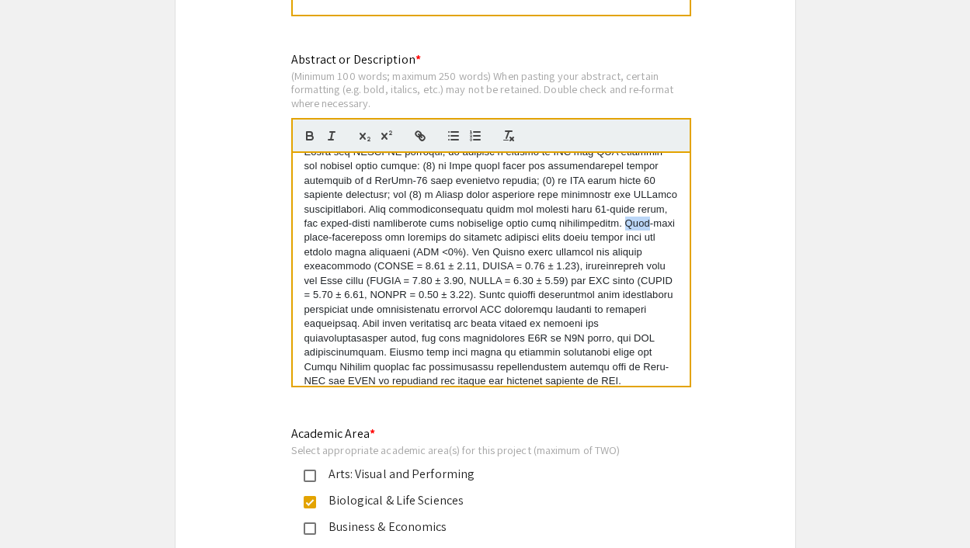
drag, startPoint x: 366, startPoint y: 238, endPoint x: 383, endPoint y: 240, distance: 16.4
click at [383, 240] on p at bounding box center [490, 223] width 373 height 329
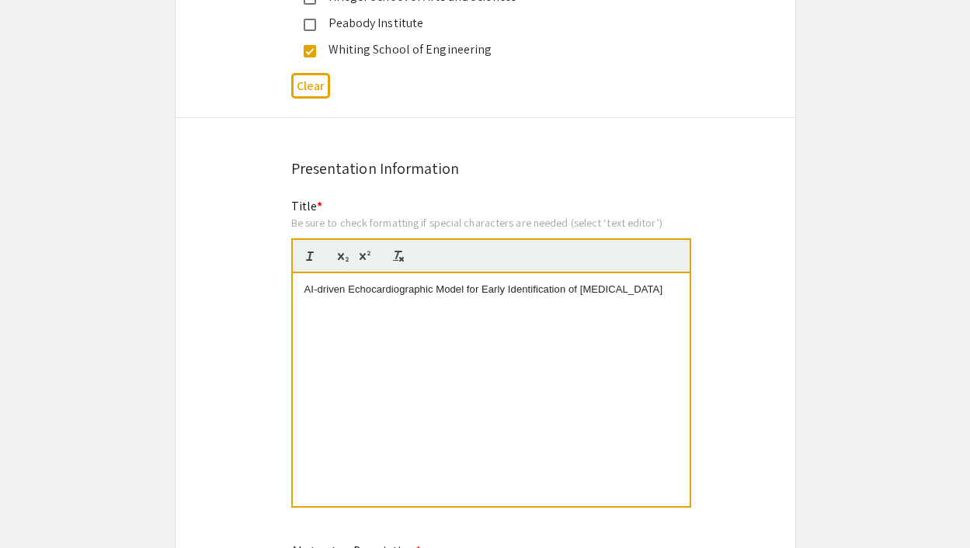
scroll to position [1093, 0]
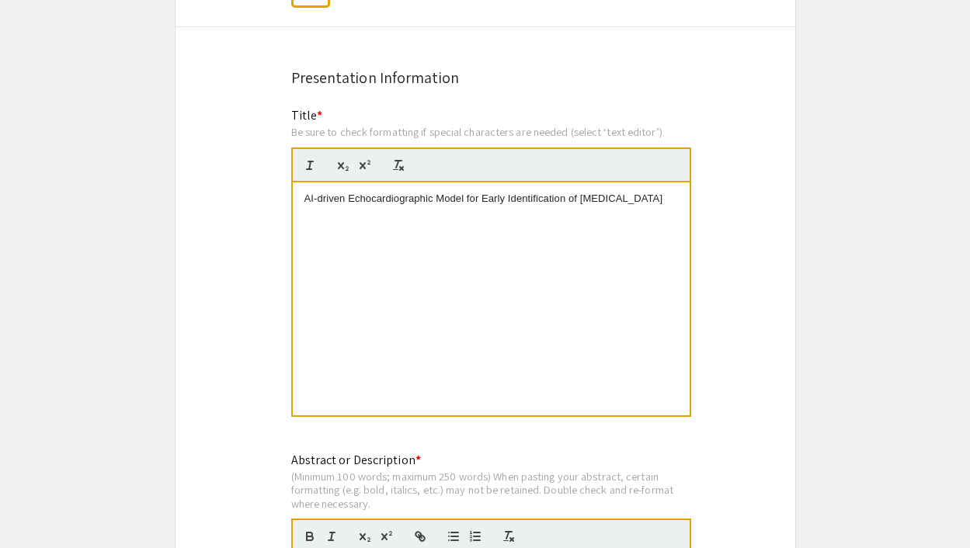
click at [568, 228] on div "AI-driven Echocardiographic Model for Early Identification of Stress Cardiomyop…" at bounding box center [491, 298] width 397 height 233
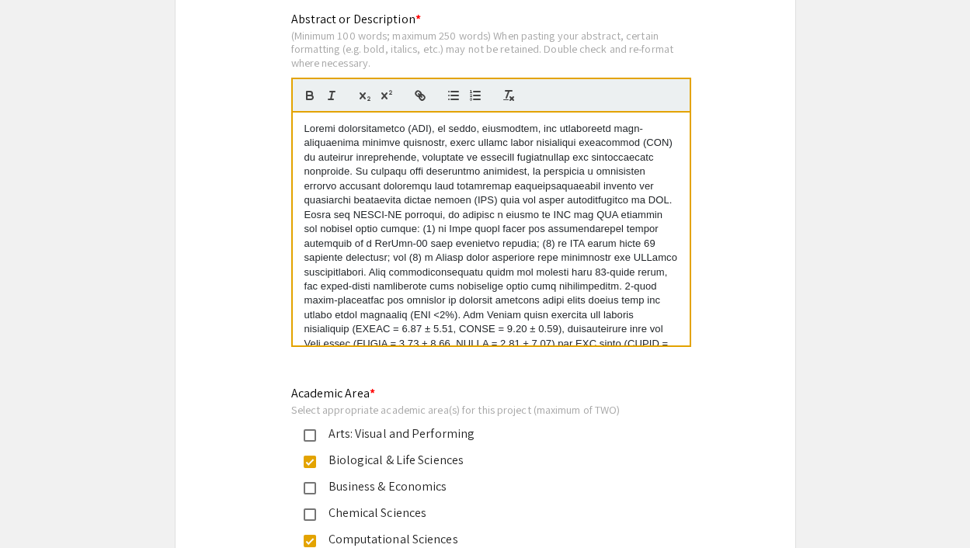
scroll to position [1536, 0]
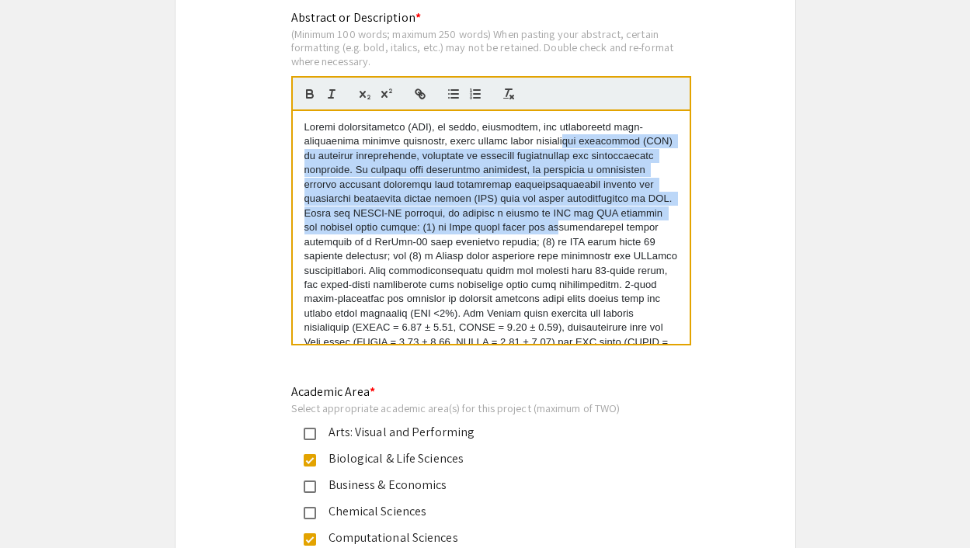
drag, startPoint x: 568, startPoint y: 151, endPoint x: 568, endPoint y: 228, distance: 76.9
click at [568, 228] on p at bounding box center [490, 284] width 373 height 329
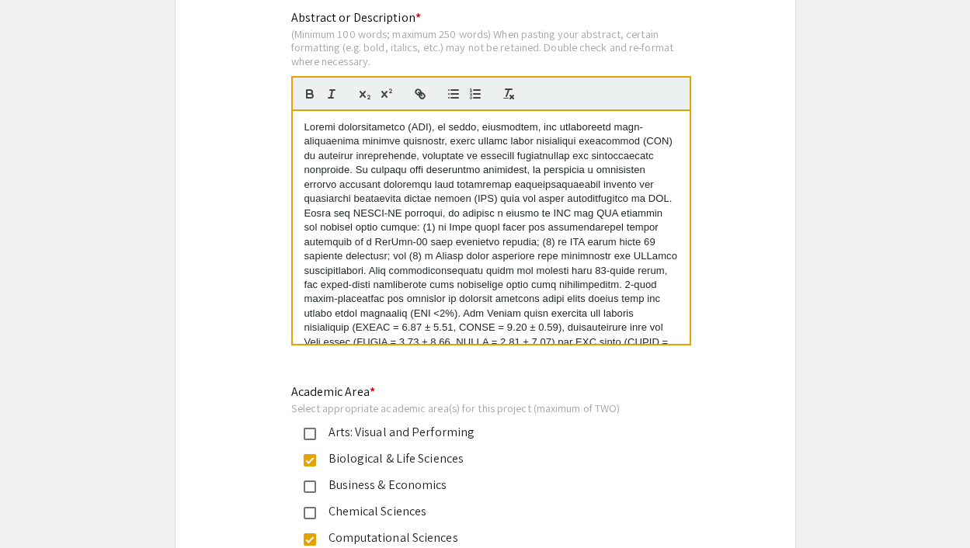
click at [486, 217] on p at bounding box center [490, 284] width 373 height 329
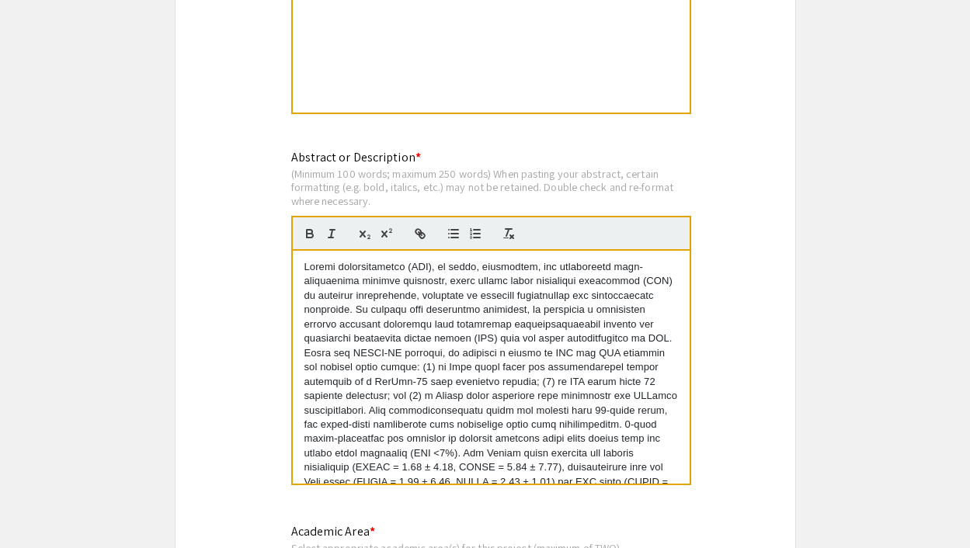
scroll to position [1397, 0]
click at [453, 314] on p at bounding box center [490, 423] width 373 height 329
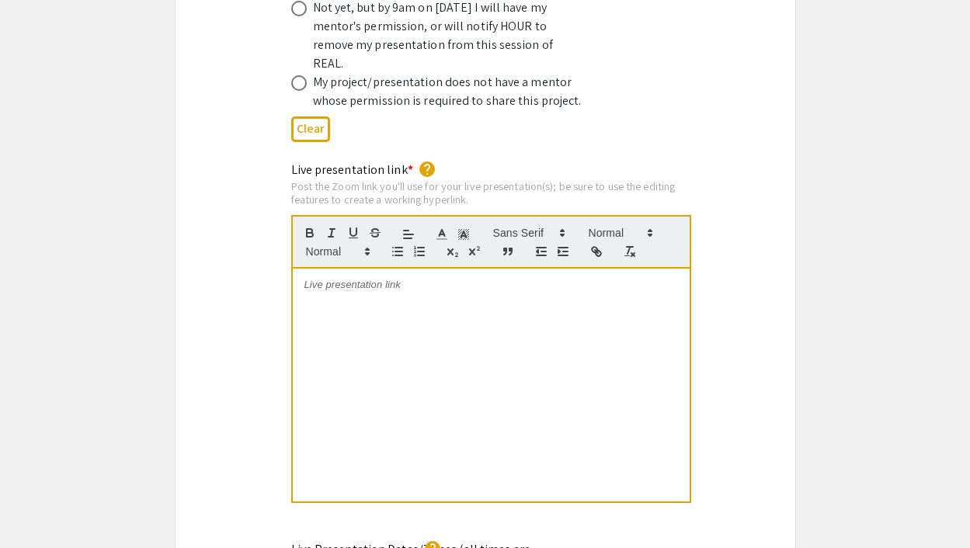
scroll to position [3246, 0]
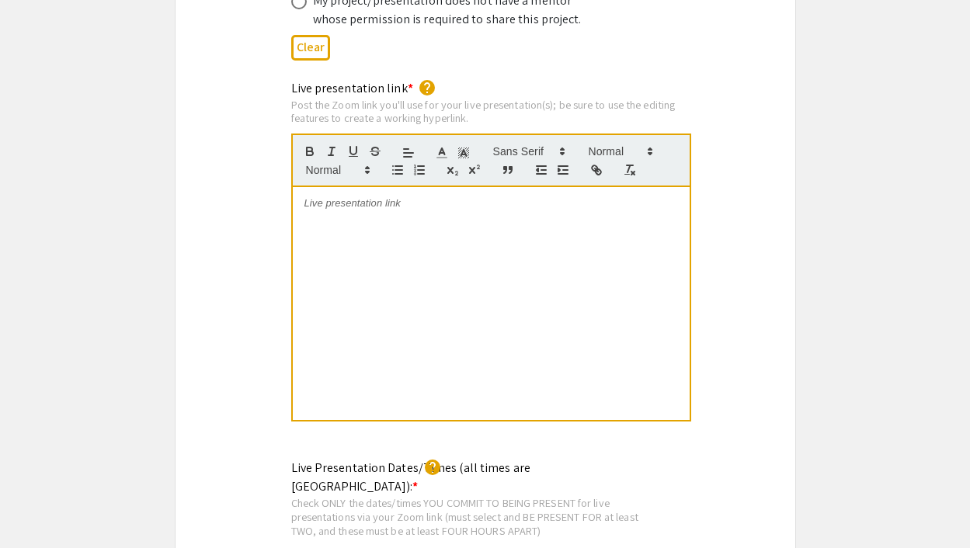
click at [497, 218] on div at bounding box center [491, 303] width 397 height 233
click at [711, 221] on div "Live presentation link * help Post the Zoom link you'll use for your live prese…" at bounding box center [485, 261] width 620 height 365
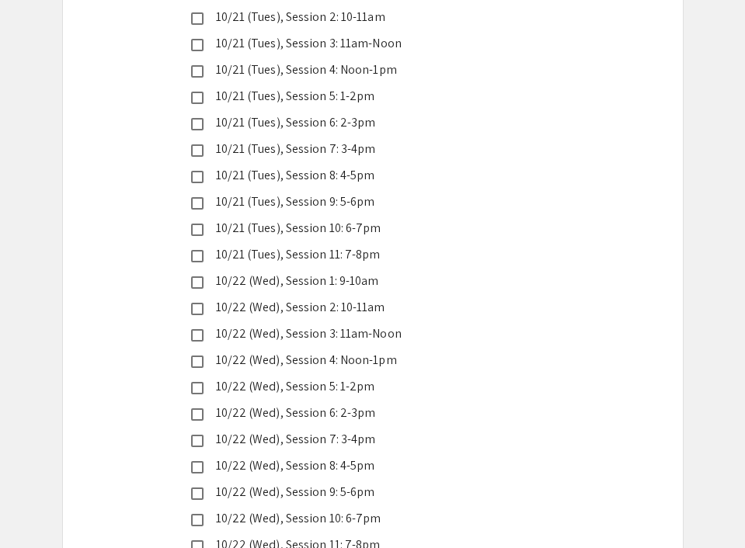
scroll to position [3810, 0]
click at [189, 509] on div "10/22 (Wed), Session 10: 6-7pm" at bounding box center [360, 518] width 363 height 19
click at [191, 540] on mat-pseudo-checkbox at bounding box center [197, 546] width 12 height 12
click at [193, 514] on mat-pseudo-checkbox at bounding box center [197, 520] width 12 height 12
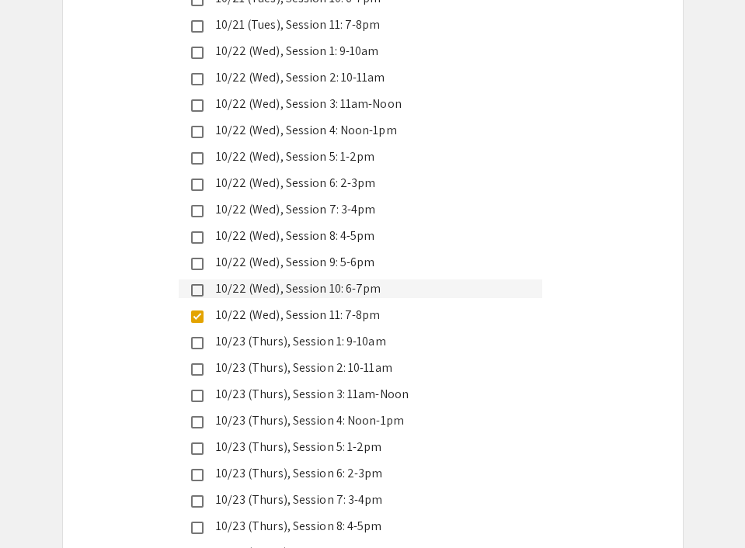
scroll to position [4176, 0]
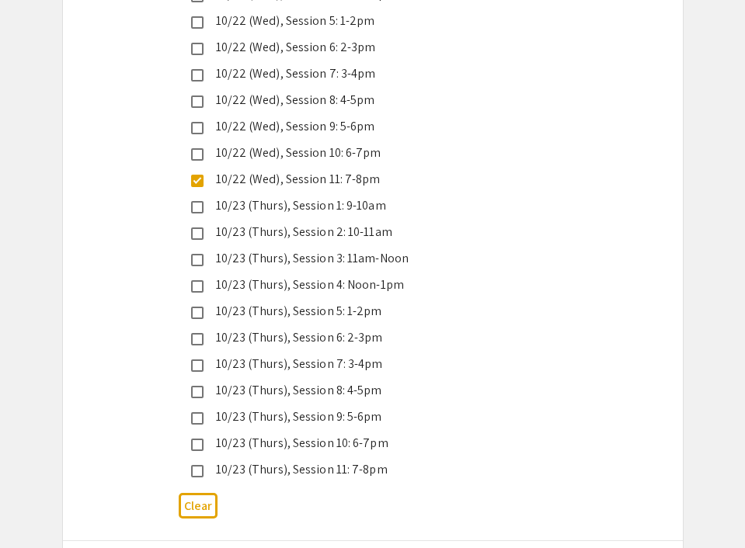
click at [196, 412] on mat-pseudo-checkbox at bounding box center [197, 418] width 12 height 12
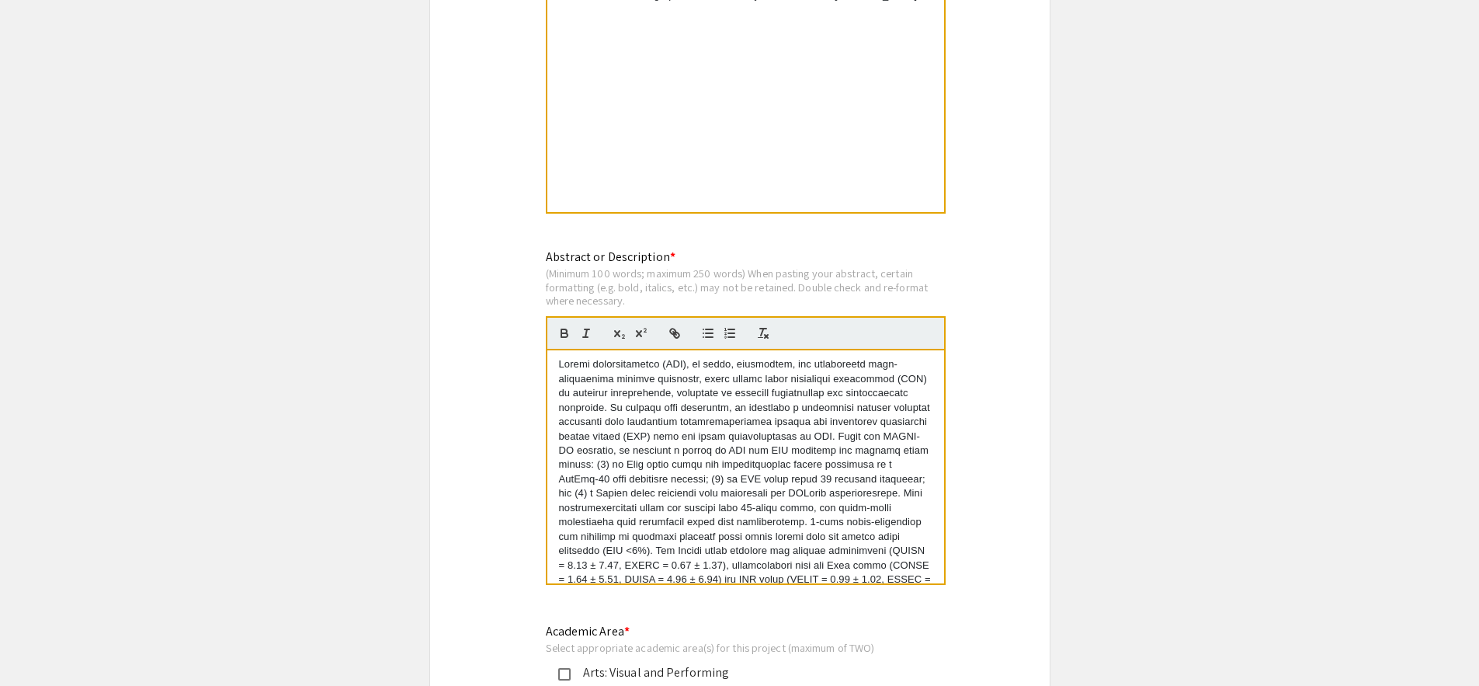
scroll to position [3, 0]
click at [734, 409] on p at bounding box center [745, 520] width 373 height 329
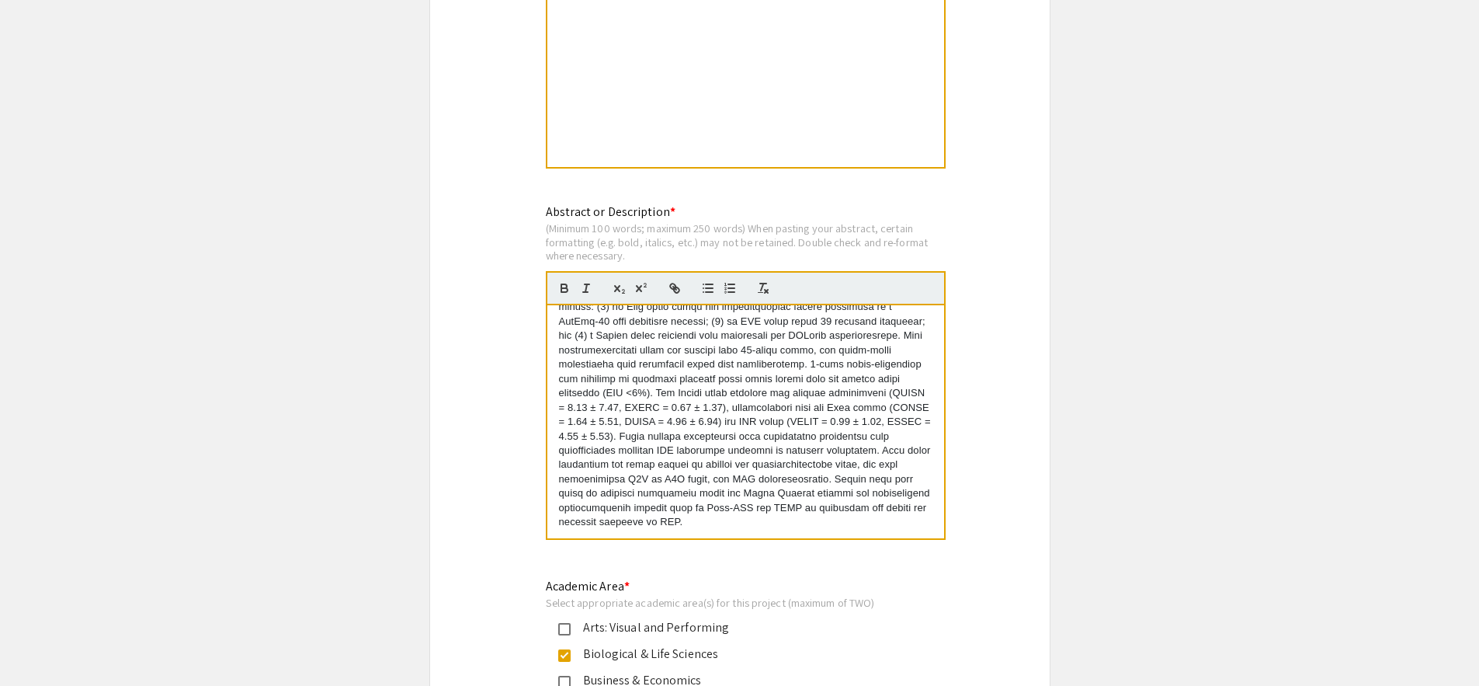
scroll to position [1347, 0]
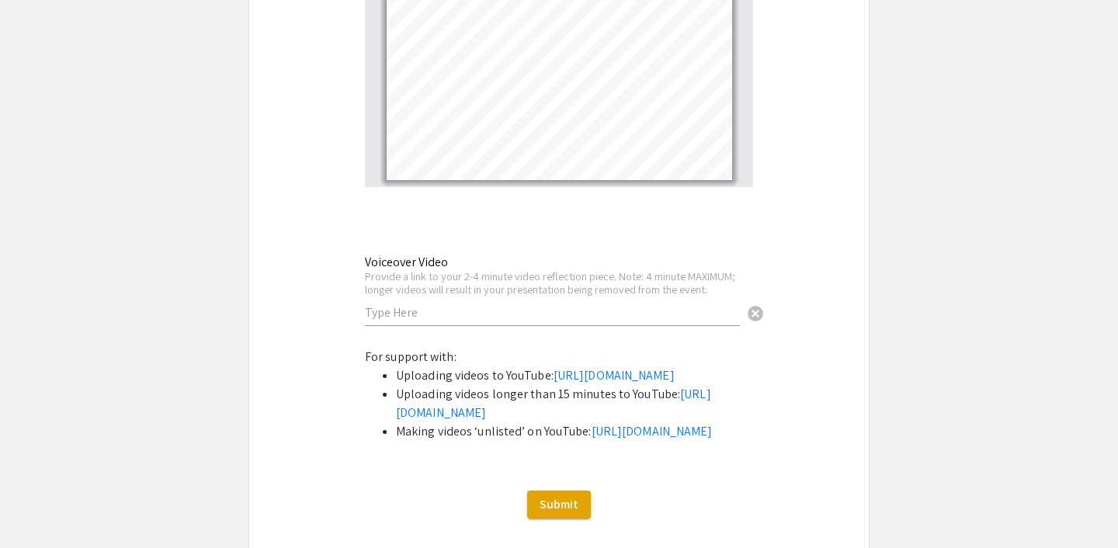
scroll to position [175, 0]
click at [592, 439] on link "https://support.google.com/youtube/answer/157177?co=GENIE.Platform%3DDesktop&hl…" at bounding box center [652, 431] width 121 height 16
click at [617, 304] on input "text" at bounding box center [552, 312] width 375 height 16
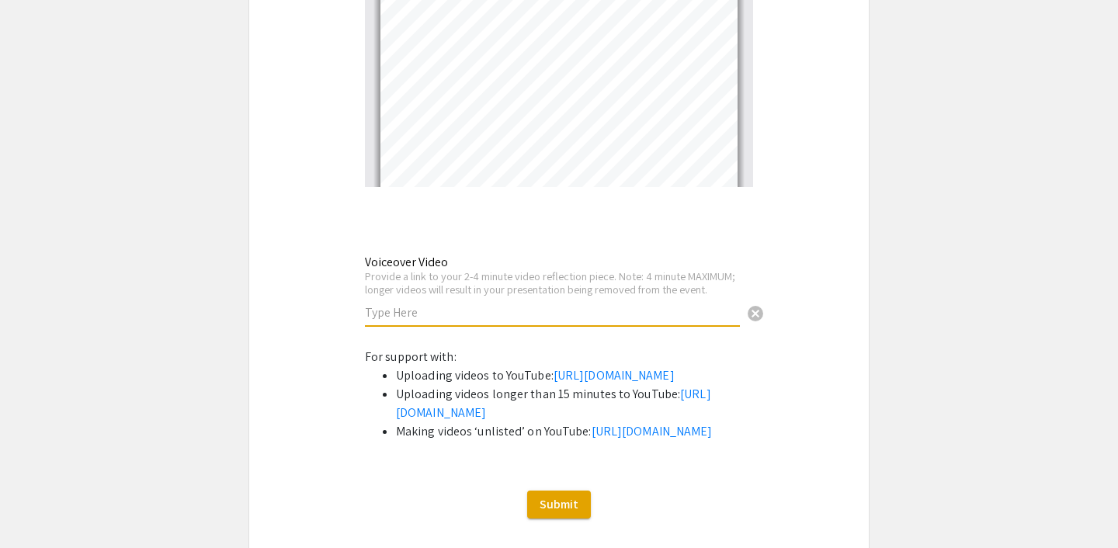
paste input "https://www.youtube.com/watch?v=lMUzWXasljk"
type input "https://www.youtube.com/watch?v=lMUzWXasljk"
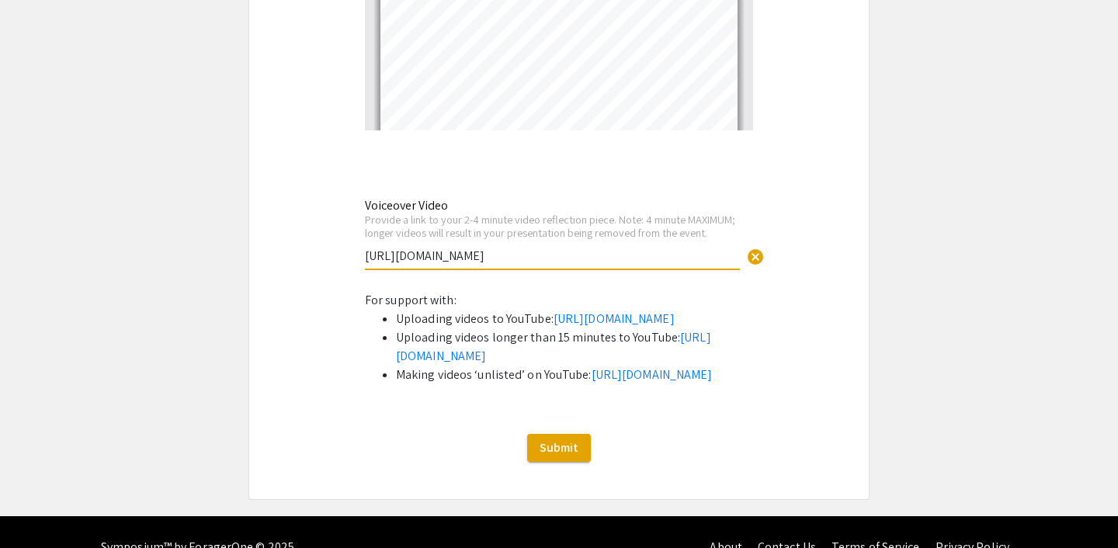
scroll to position [5305, 0]
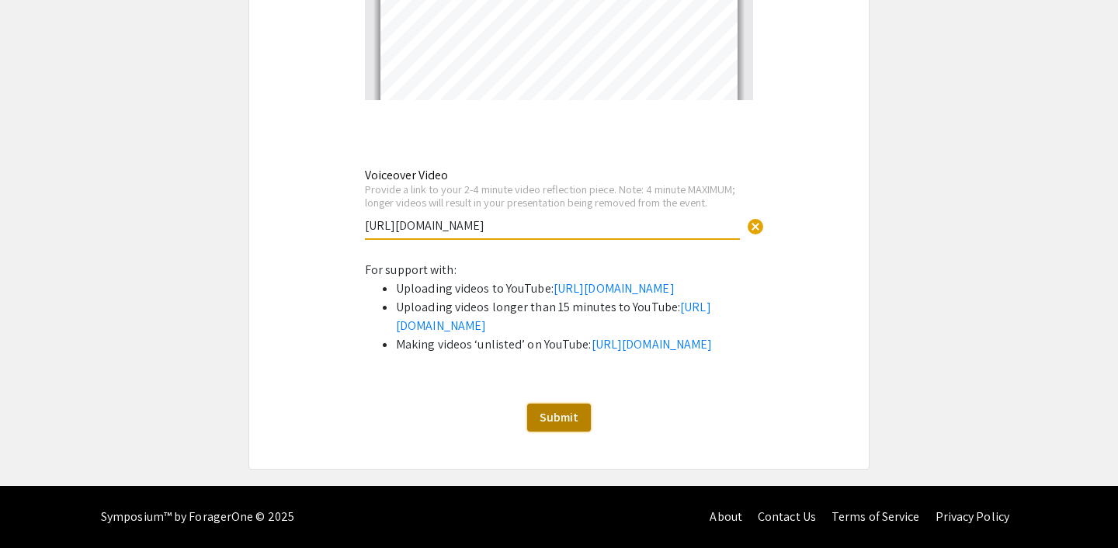
click at [545, 414] on span "Submit" at bounding box center [559, 417] width 39 height 16
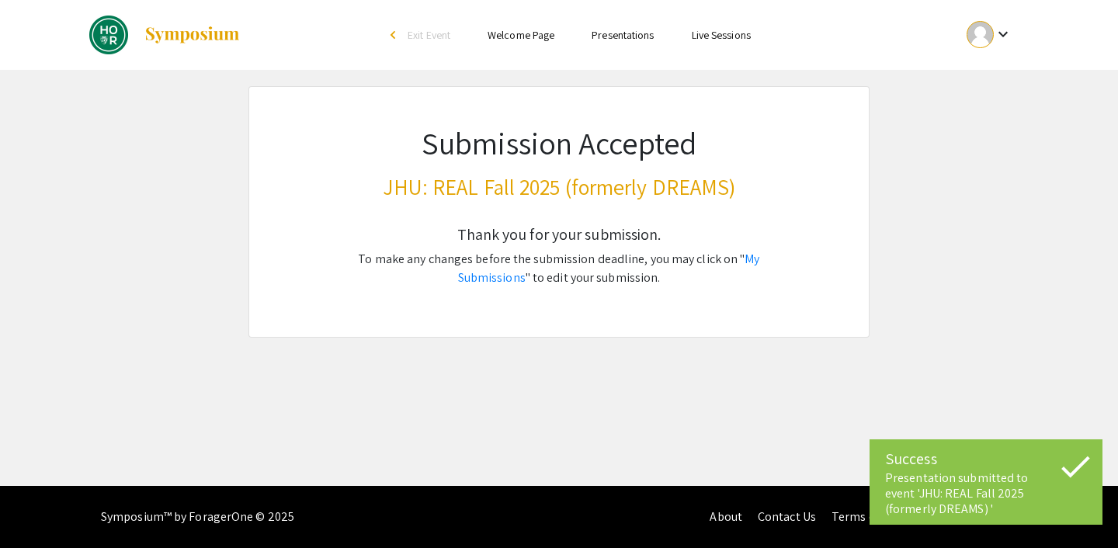
scroll to position [0, 0]
click at [748, 264] on link "My Submissions" at bounding box center [609, 268] width 302 height 35
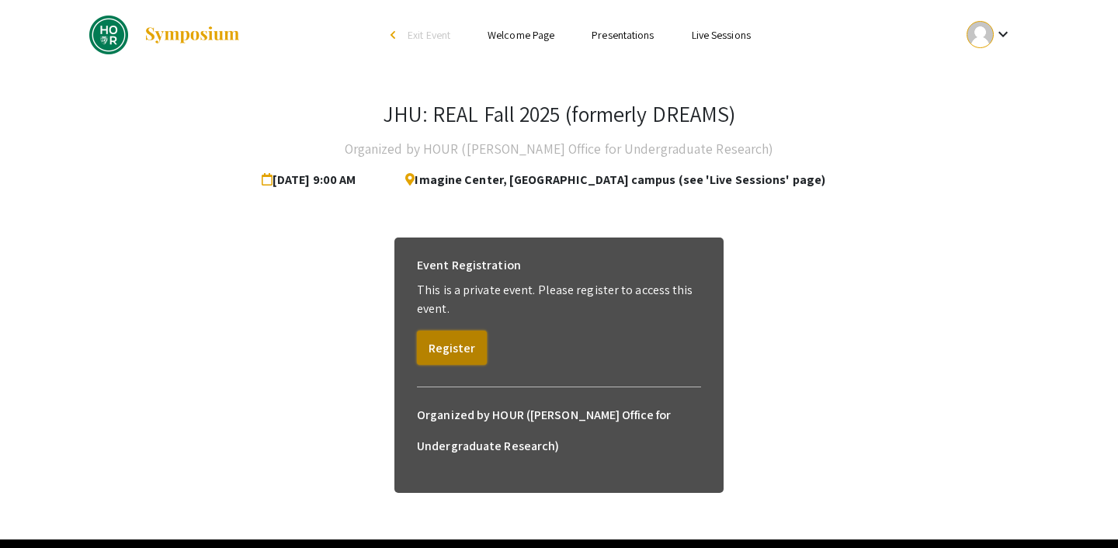
click at [472, 345] on button "Register" at bounding box center [452, 348] width 70 height 34
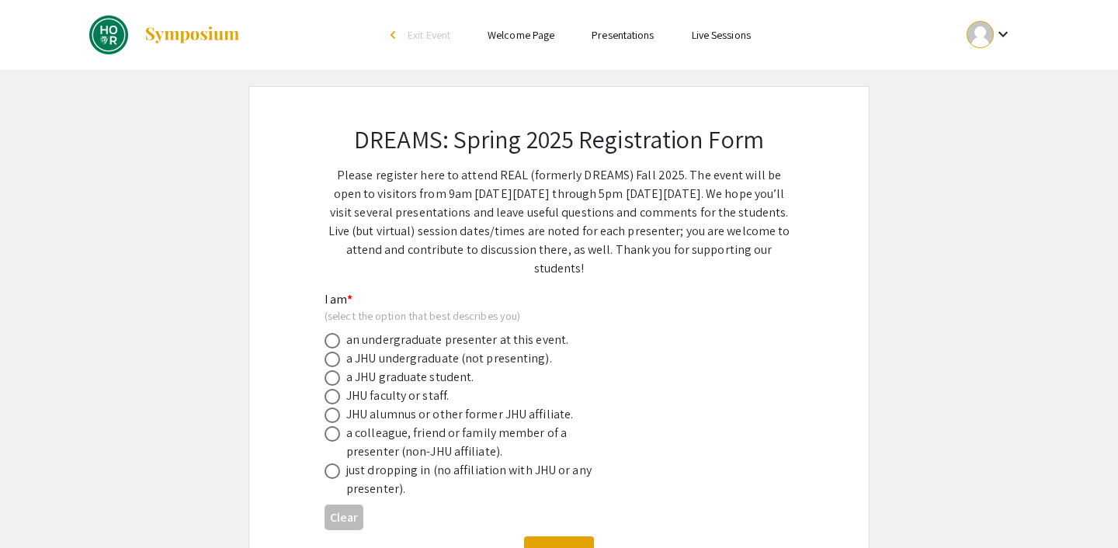
click at [487, 335] on div "an undergraduate presenter at this event." at bounding box center [457, 340] width 222 height 19
click at [332, 339] on span at bounding box center [333, 341] width 16 height 16
click at [332, 339] on input "radio" at bounding box center [333, 341] width 16 height 16
radio input "true"
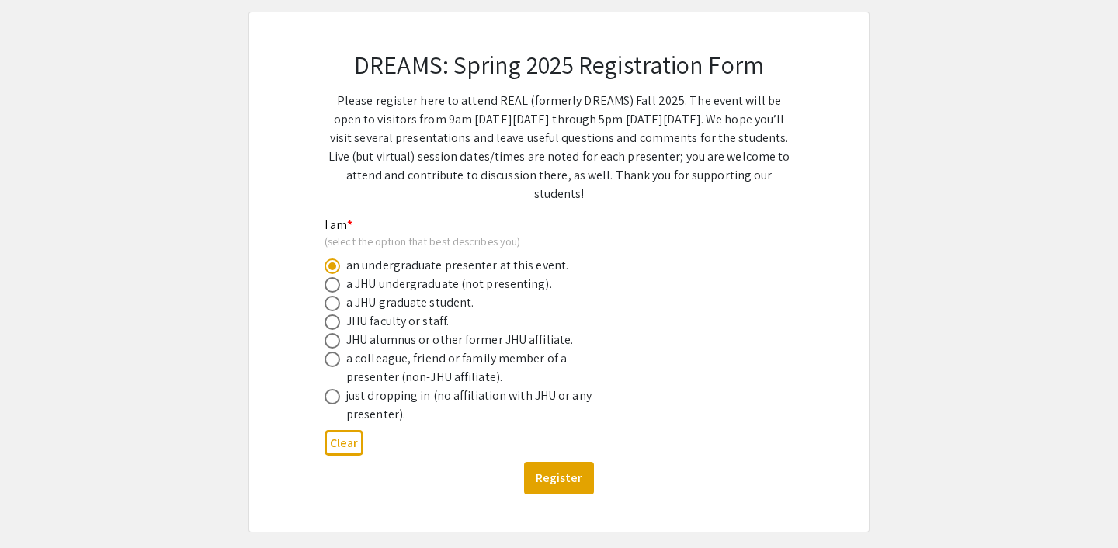
scroll to position [138, 0]
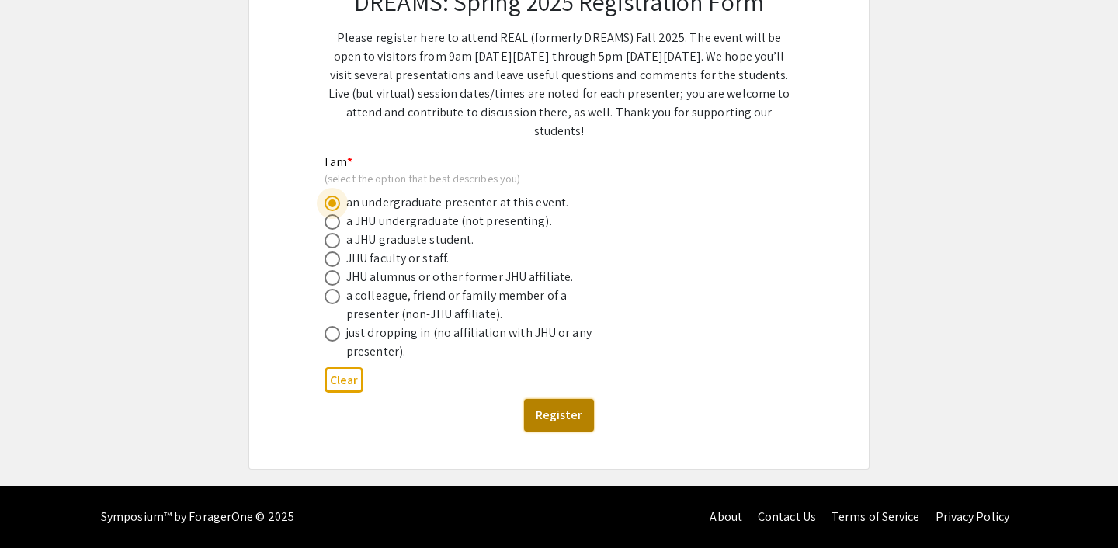
click at [529, 413] on button "Register" at bounding box center [559, 415] width 70 height 33
